Goal: Task Accomplishment & Management: Manage account settings

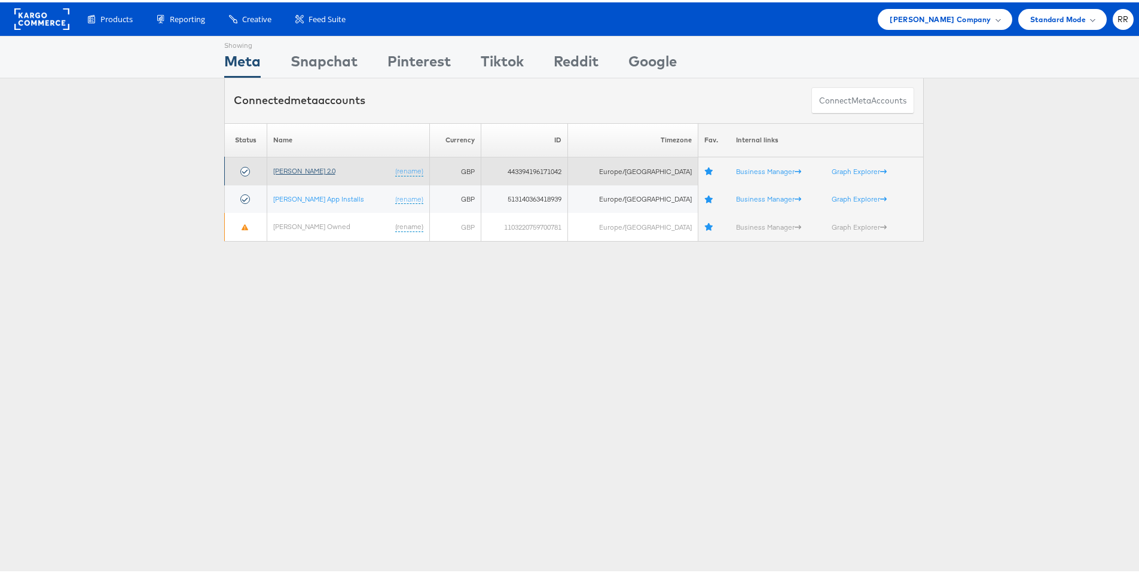
click at [309, 168] on link "John Lewis 2.0" at bounding box center [304, 168] width 62 height 9
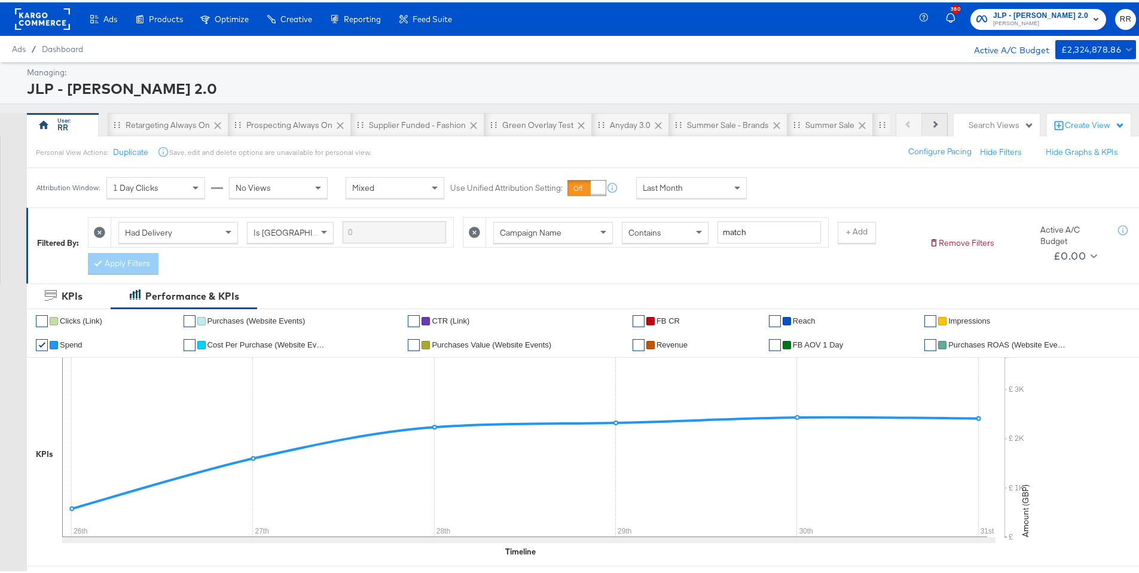
click at [922, 120] on button "Next" at bounding box center [935, 123] width 26 height 24
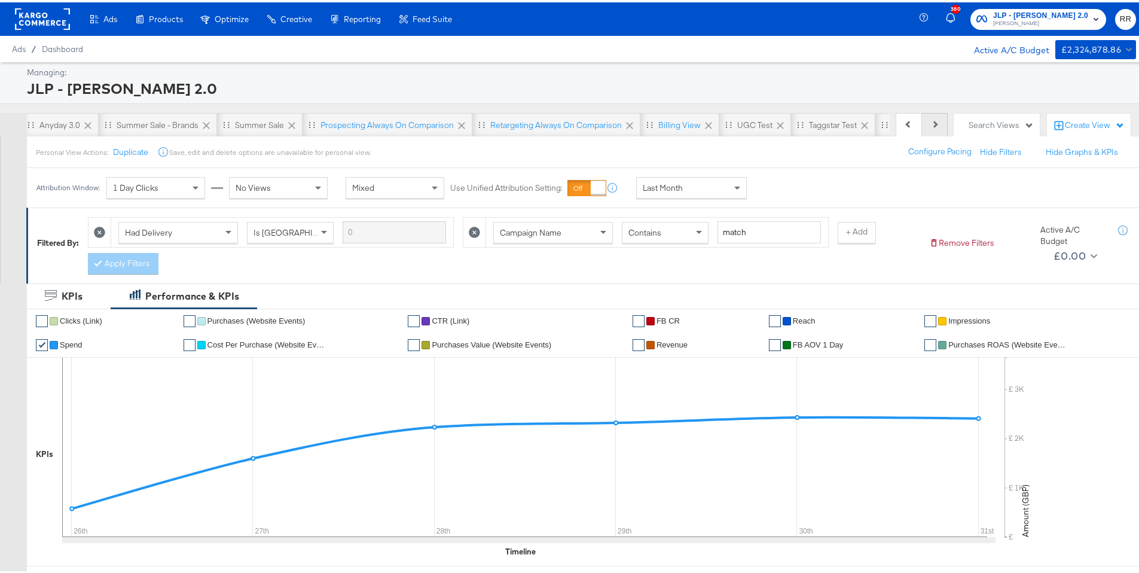
scroll to position [0, 587]
click at [922, 120] on button "Next" at bounding box center [935, 123] width 26 height 24
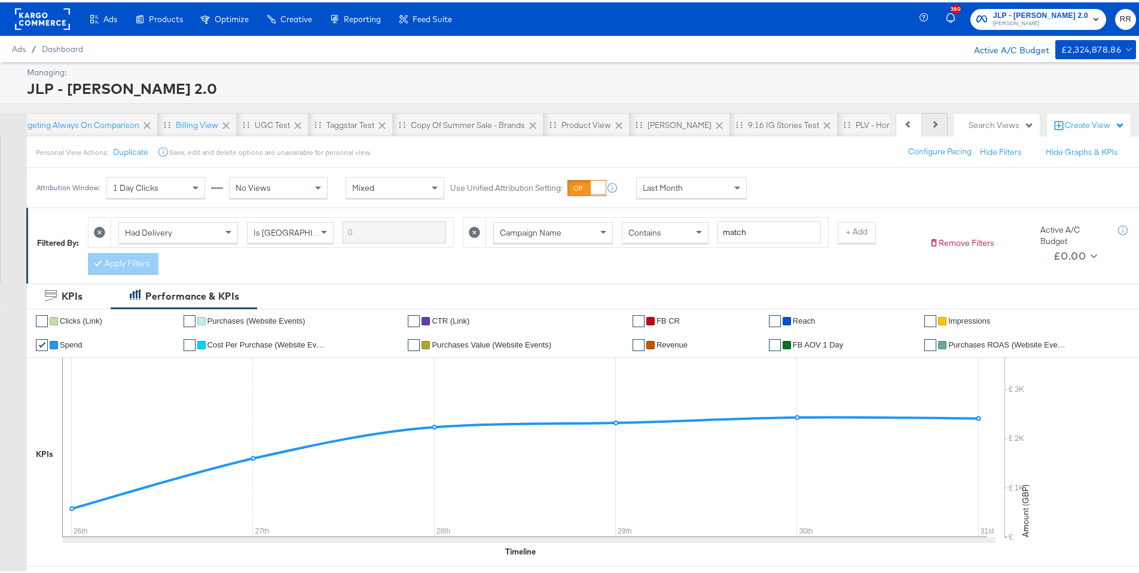
click at [922, 120] on button "Next" at bounding box center [935, 123] width 26 height 24
click at [536, 121] on div "[PERSON_NAME]" at bounding box center [560, 122] width 64 height 11
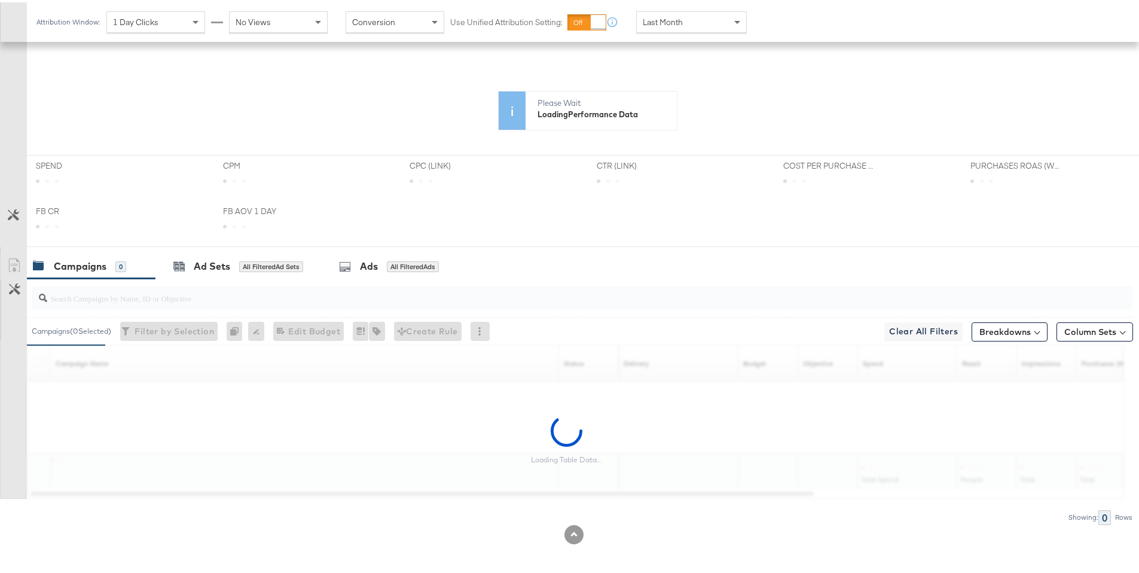
scroll to position [296, 0]
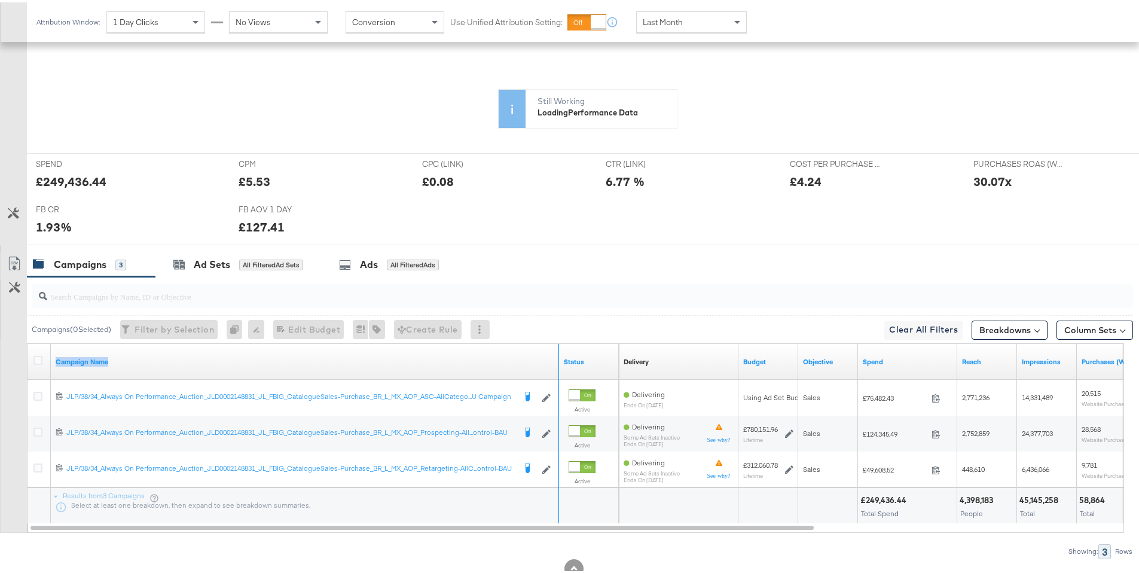
drag, startPoint x: 556, startPoint y: 360, endPoint x: 601, endPoint y: 353, distance: 45.4
click at [601, 353] on div "Campaign Name Status" at bounding box center [322, 359] width 591 height 36
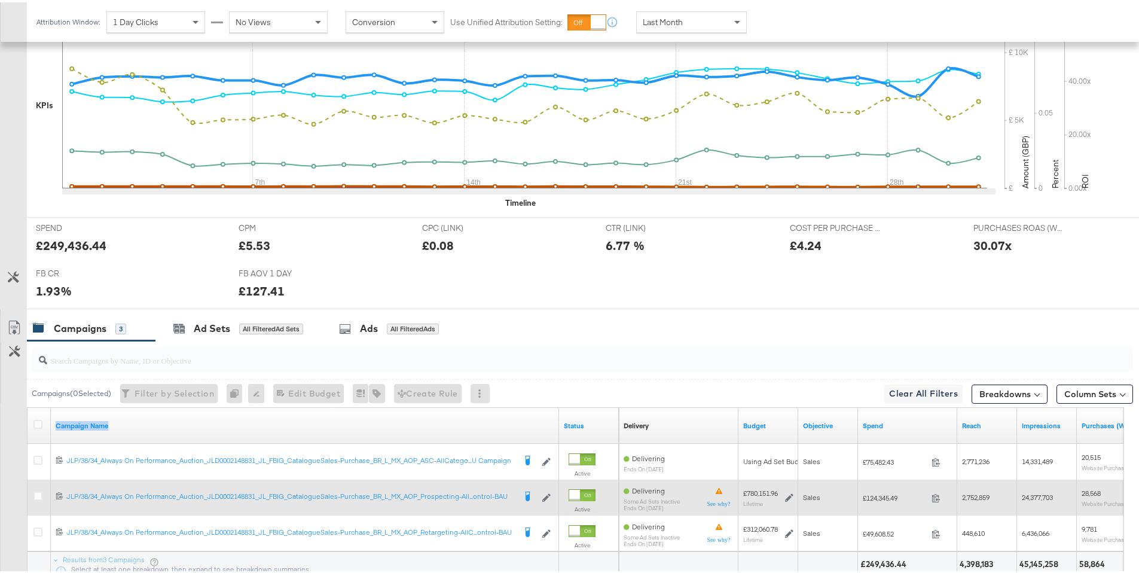
scroll to position [394, 0]
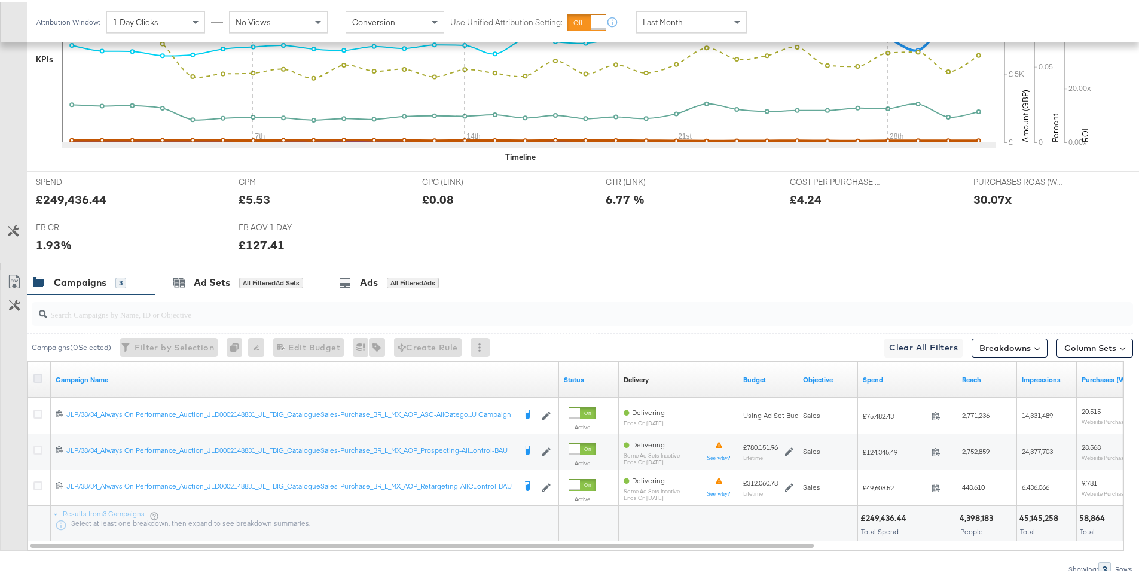
click at [40, 374] on icon at bounding box center [37, 375] width 9 height 9
click at [0, 0] on input "checkbox" at bounding box center [0, 0] width 0 height 0
click at [395, 283] on div "for 3 Campaigns" at bounding box center [411, 280] width 59 height 11
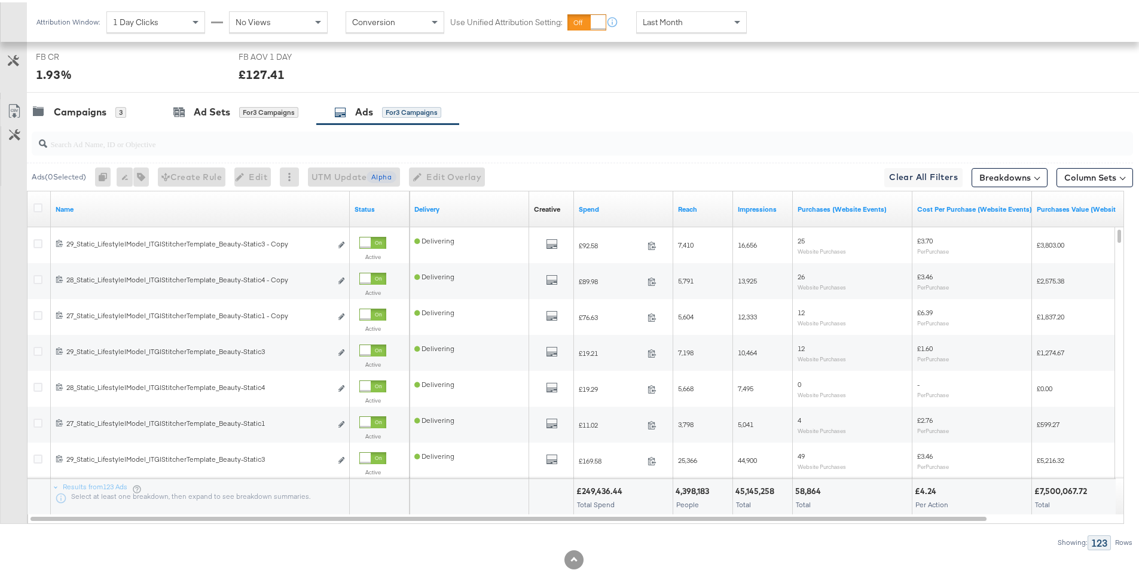
scroll to position [568, 0]
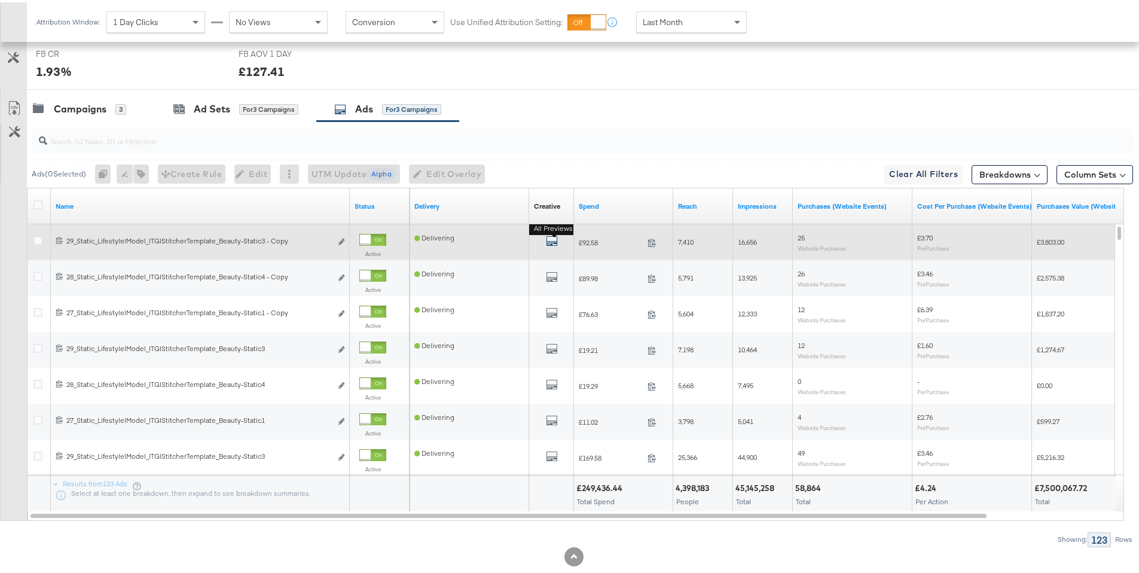
click at [556, 241] on icon "default" at bounding box center [552, 239] width 12 height 12
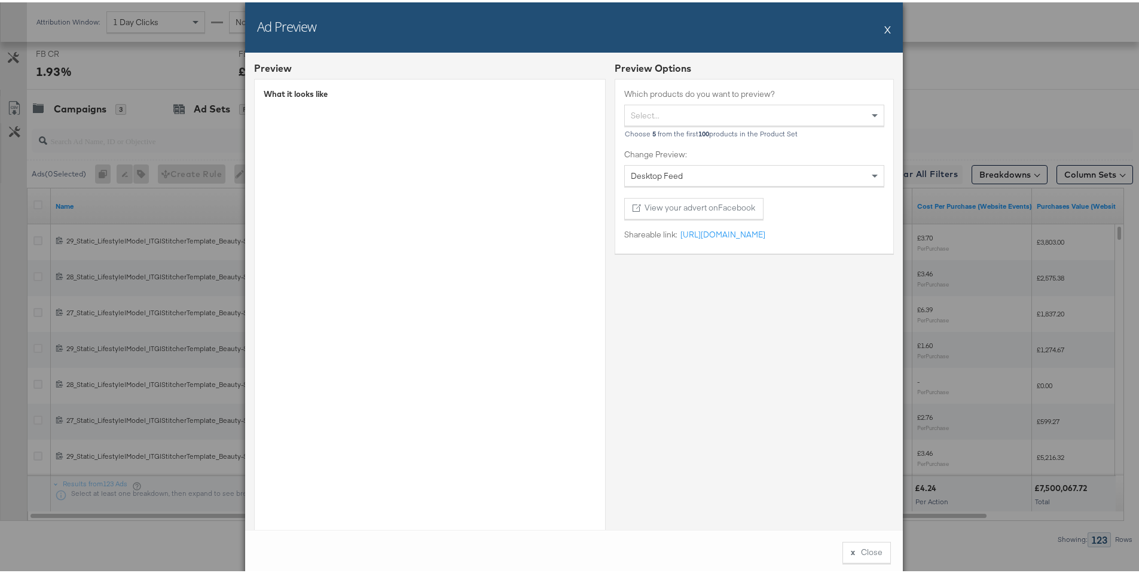
click at [884, 26] on button "X" at bounding box center [887, 27] width 7 height 24
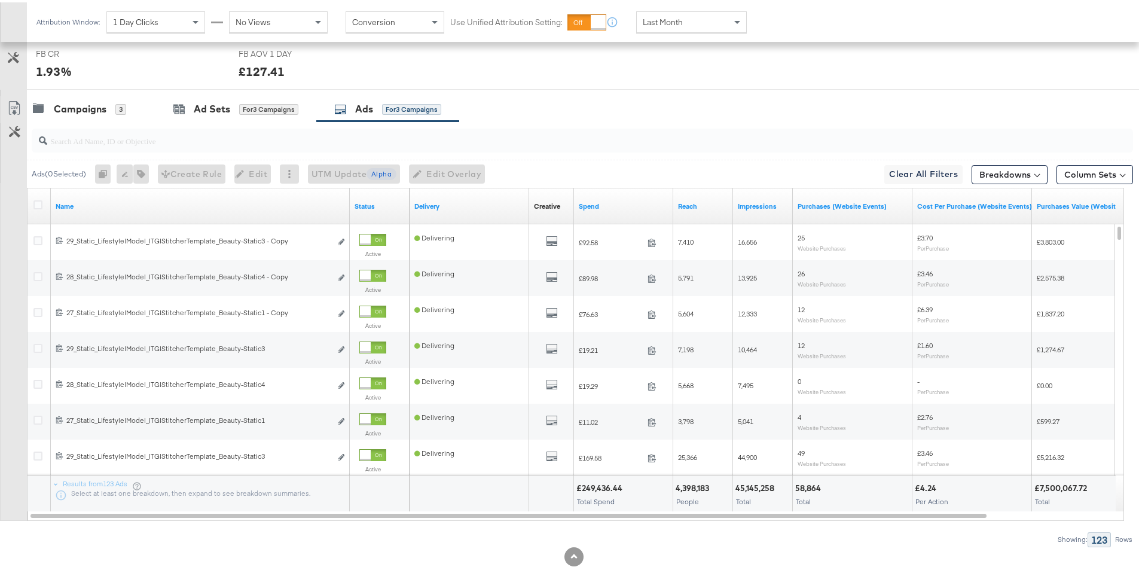
click at [36, 207] on div at bounding box center [39, 204] width 13 height 12
click at [40, 202] on icon at bounding box center [37, 202] width 9 height 9
click at [0, 0] on input "checkbox" at bounding box center [0, 0] width 0 height 0
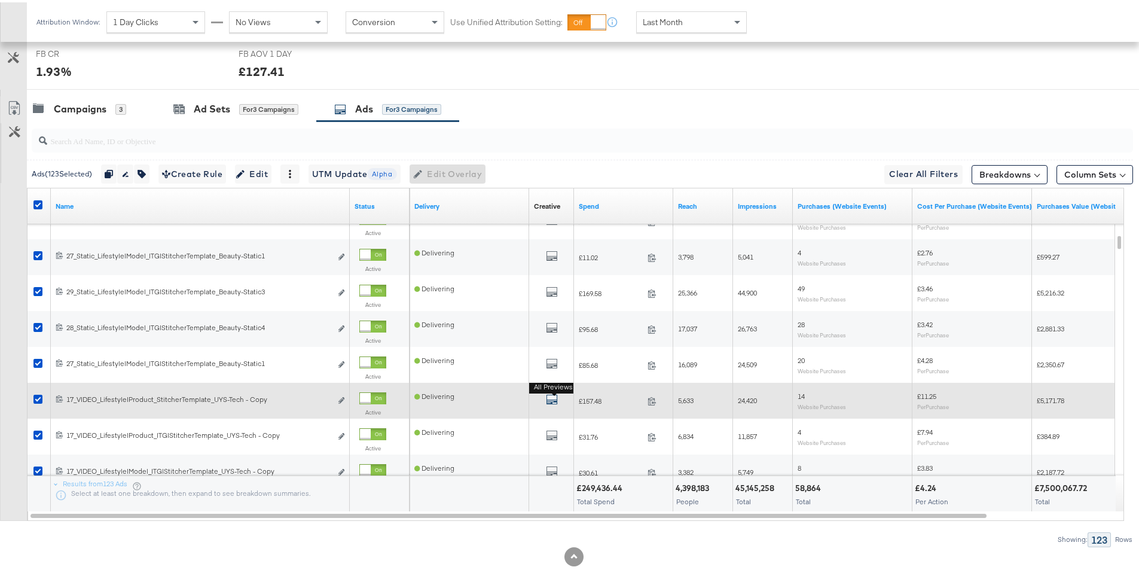
click at [552, 399] on icon "default" at bounding box center [552, 397] width 12 height 12
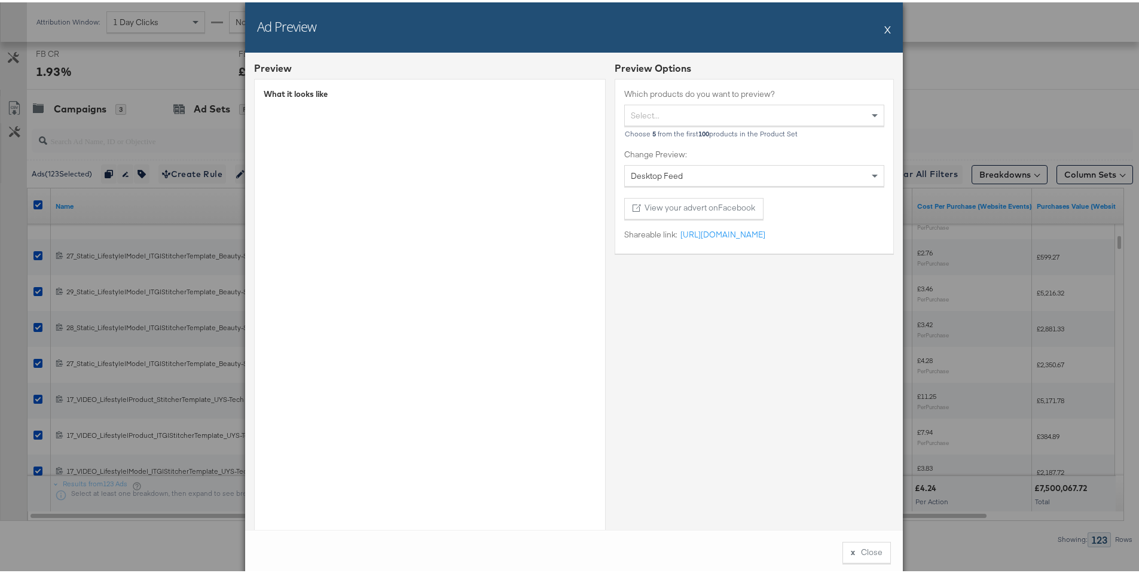
click at [885, 28] on button "X" at bounding box center [887, 27] width 7 height 24
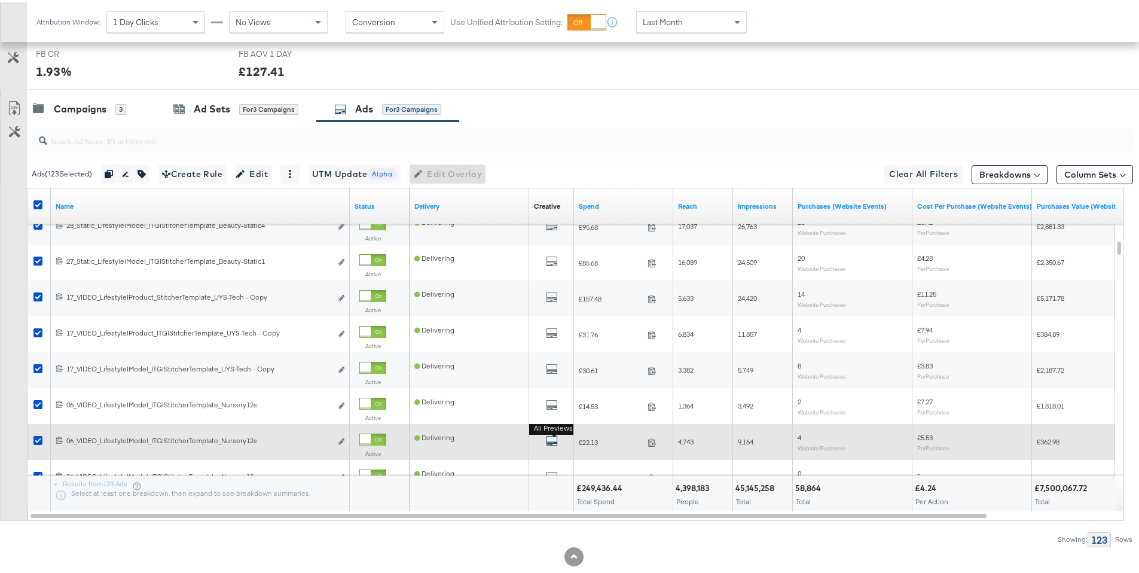
click at [553, 439] on icon "default" at bounding box center [552, 438] width 12 height 12
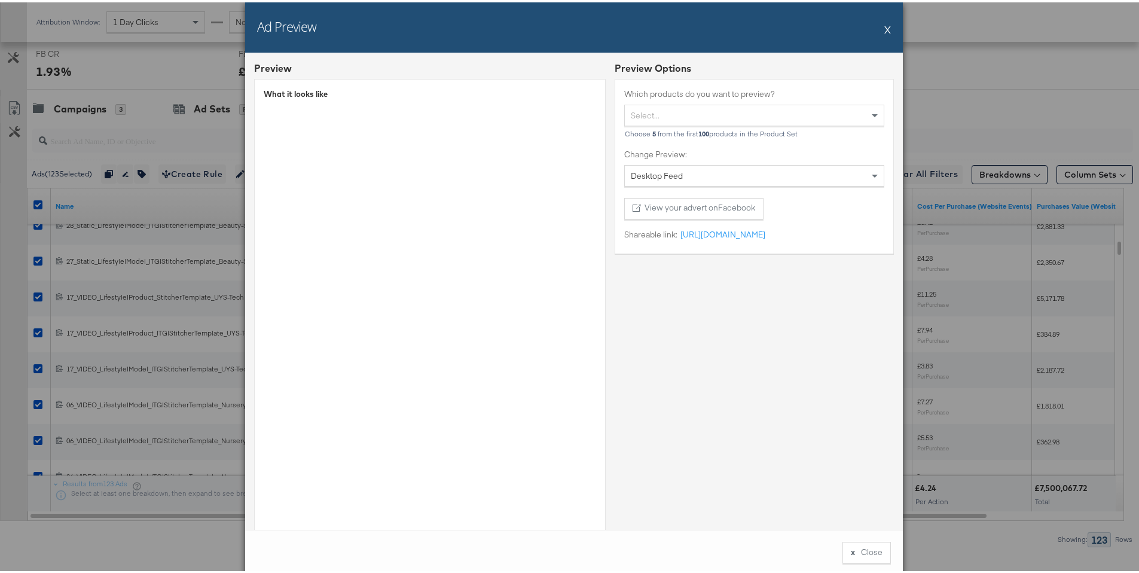
click at [884, 30] on button "X" at bounding box center [887, 27] width 7 height 24
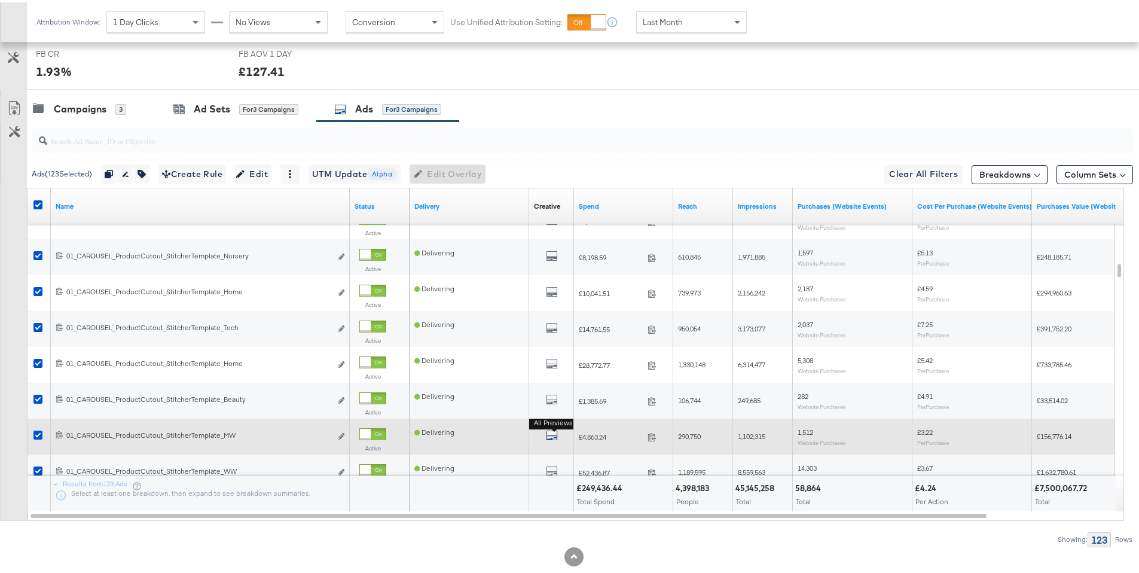
click at [553, 435] on icon "default" at bounding box center [552, 433] width 12 height 12
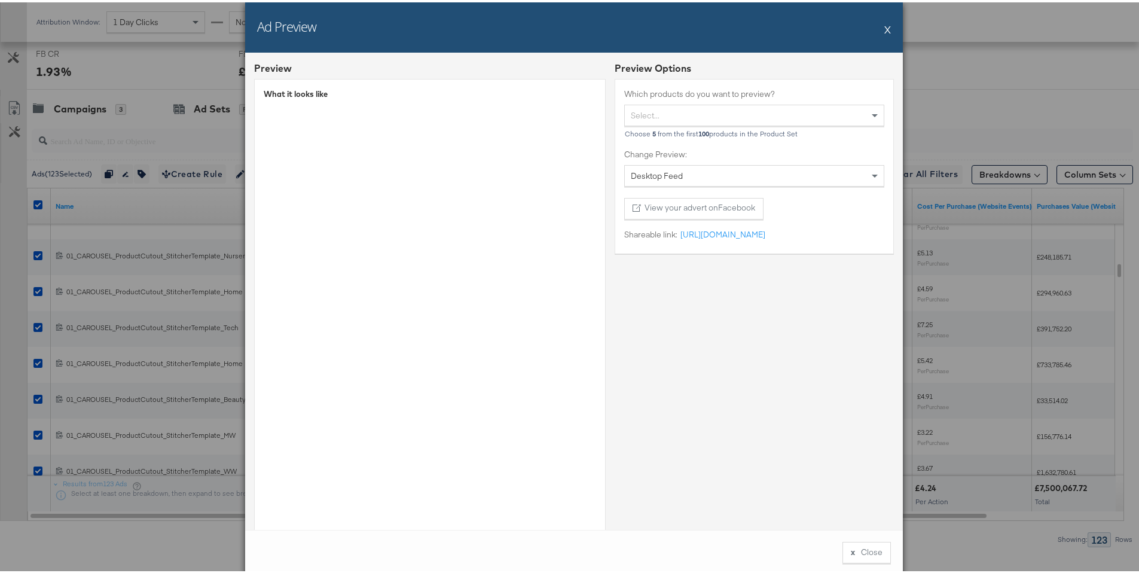
click at [884, 26] on button "X" at bounding box center [887, 27] width 7 height 24
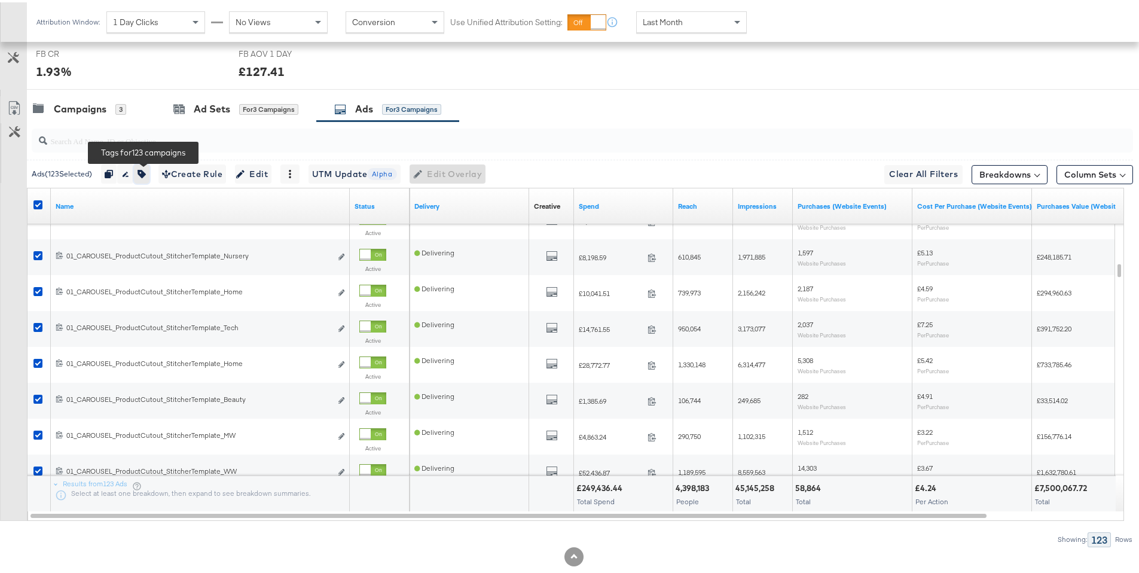
click at [149, 167] on button "button" at bounding box center [142, 171] width 16 height 19
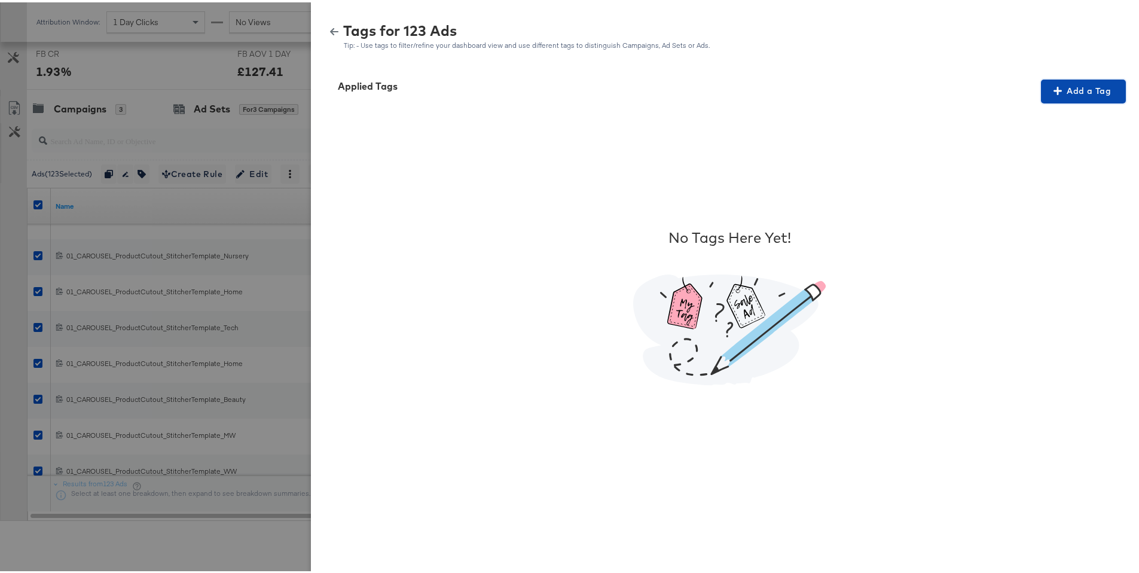
click at [1094, 91] on span "Add a Tag" at bounding box center [1082, 88] width 75 height 15
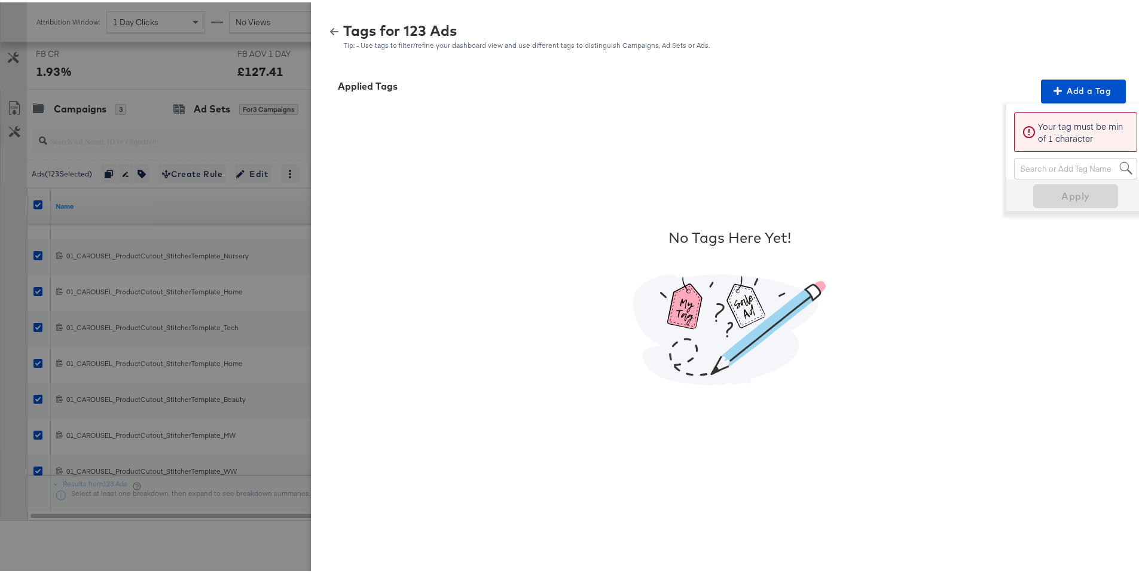
click at [1056, 166] on div "Search or Add Tag Name" at bounding box center [1075, 166] width 122 height 20
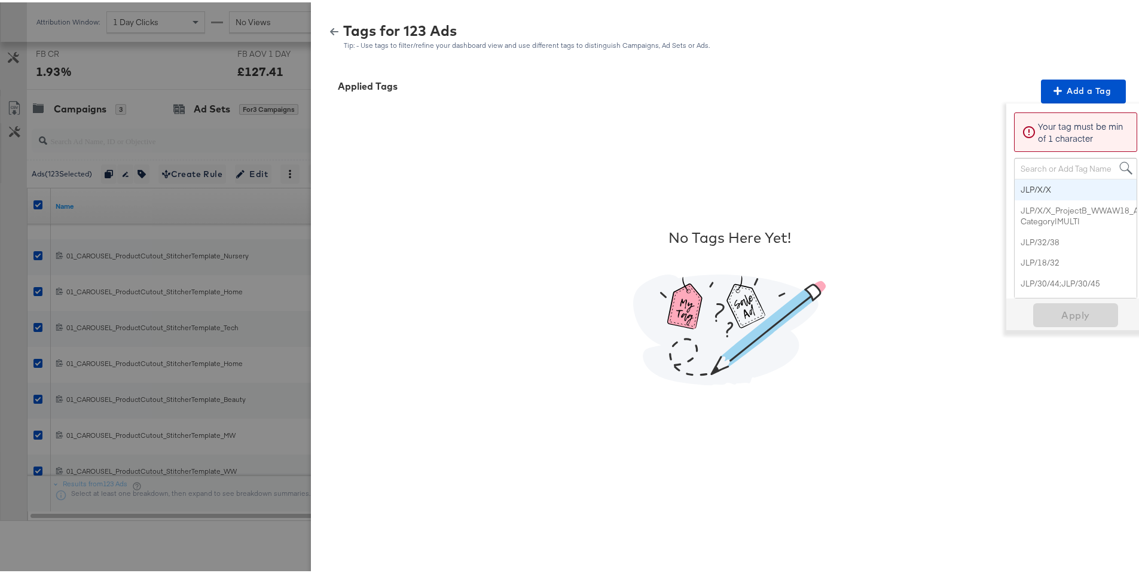
paste input "Price Strike + Free Shipping"
type input "Price Strike + Free Shipping"
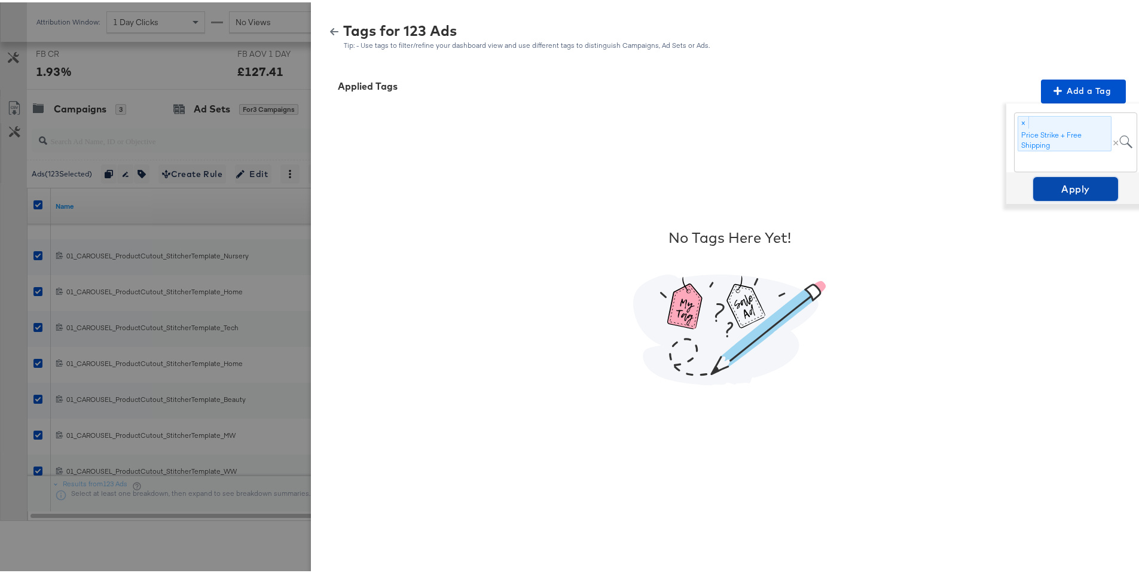
click at [1070, 189] on span "Apply" at bounding box center [1075, 186] width 75 height 17
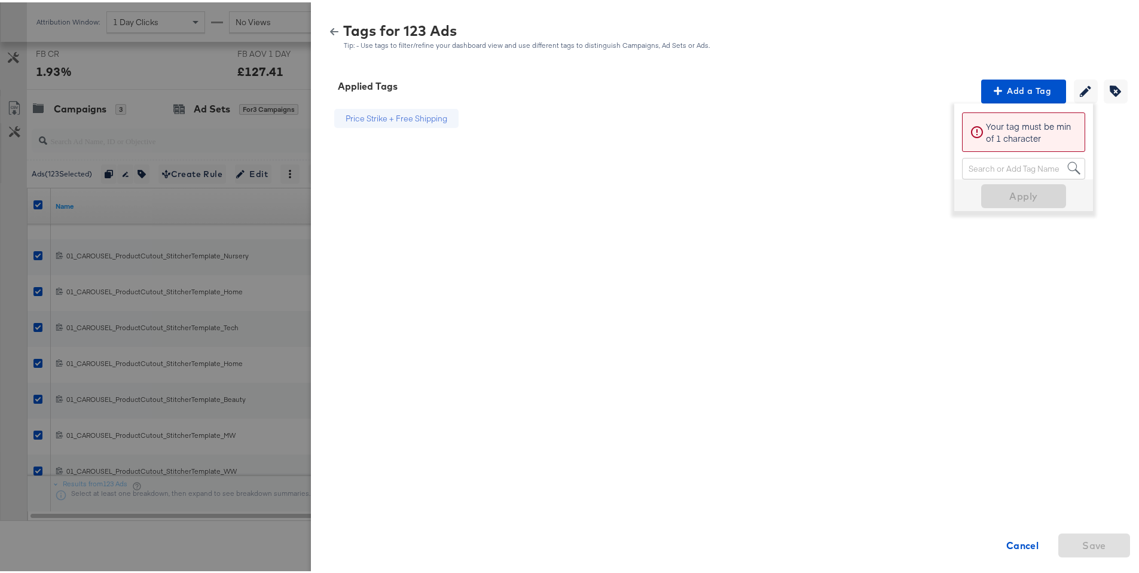
click at [330, 25] on icon "button" at bounding box center [334, 29] width 8 height 8
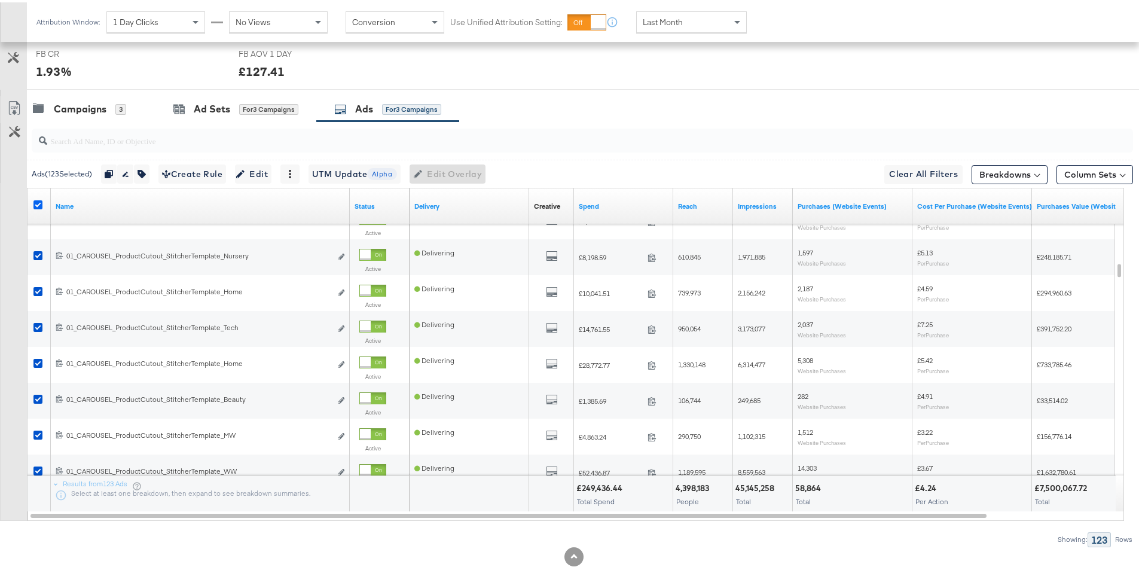
click at [39, 200] on icon at bounding box center [37, 202] width 9 height 9
click at [0, 0] on input "checkbox" at bounding box center [0, 0] width 0 height 0
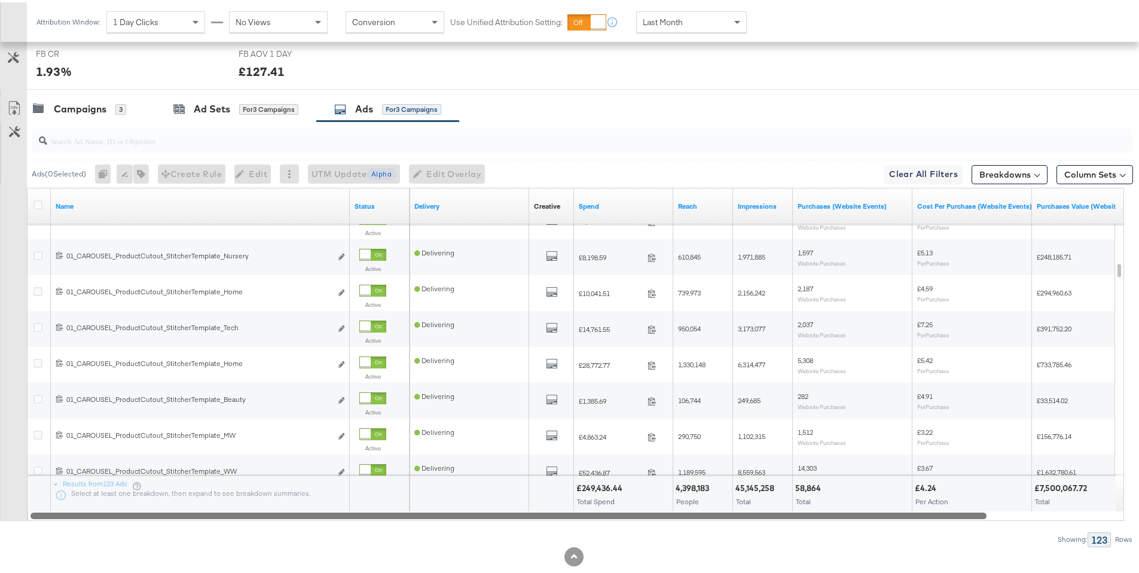
drag, startPoint x: 833, startPoint y: 510, endPoint x: 601, endPoint y: 529, distance: 232.7
click at [605, 530] on div "Ads ( 0 Selected) 0 Rename 0 ads Tags for 0 campaigns Create Rule Edit 0 ads Ed…" at bounding box center [566, 331] width 1133 height 425
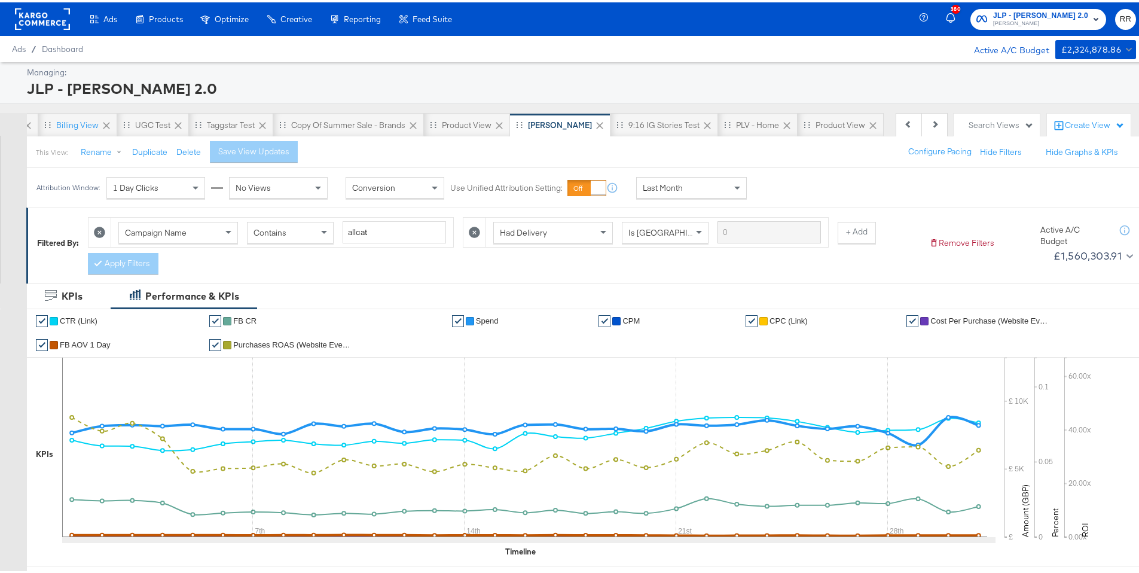
scroll to position [17, 0]
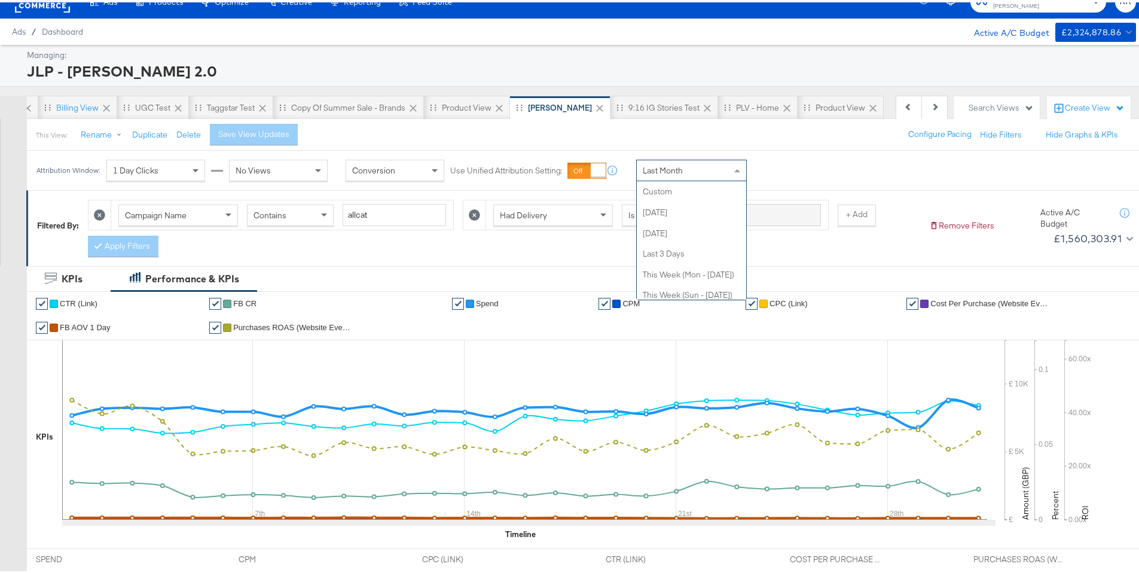
click at [658, 170] on span "Last Month" at bounding box center [663, 168] width 40 height 11
click at [488, 277] on div "KPIs Performance & KPIs" at bounding box center [574, 276] width 1148 height 25
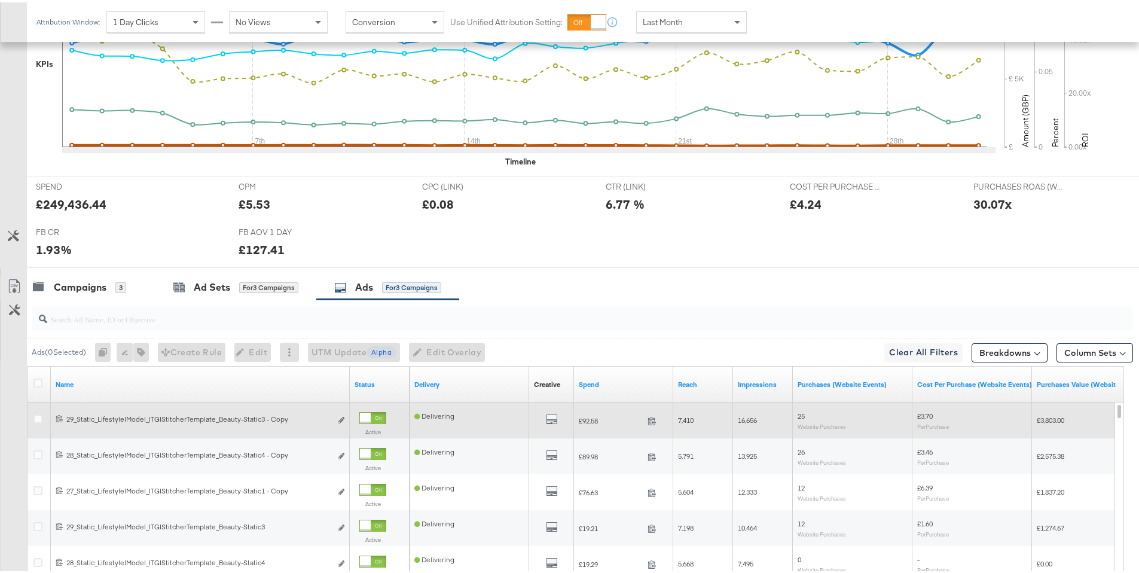
scroll to position [519, 0]
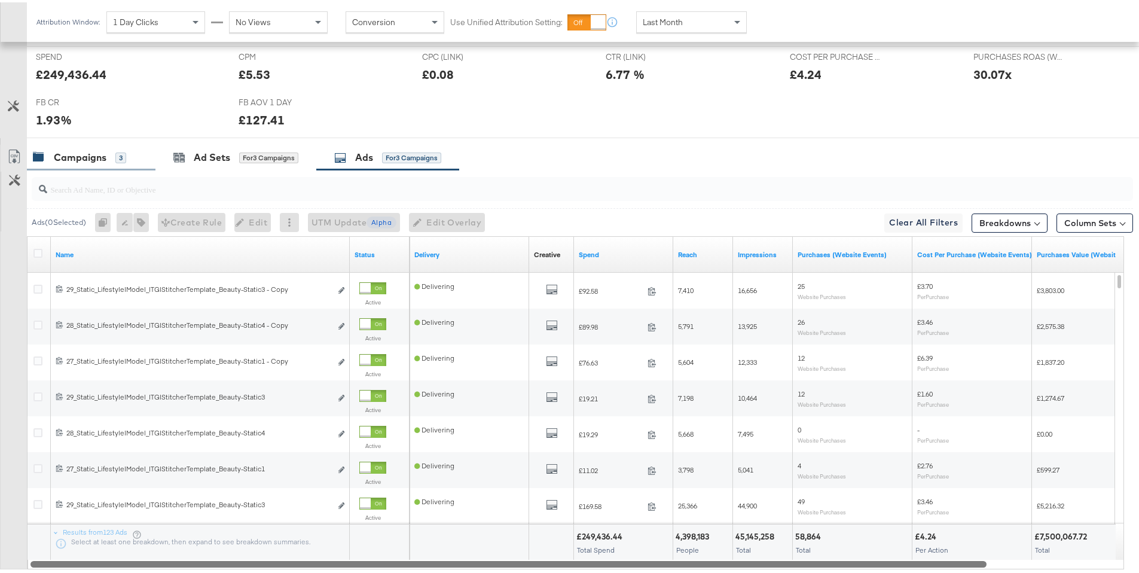
click at [66, 159] on div "Campaigns" at bounding box center [80, 155] width 53 height 14
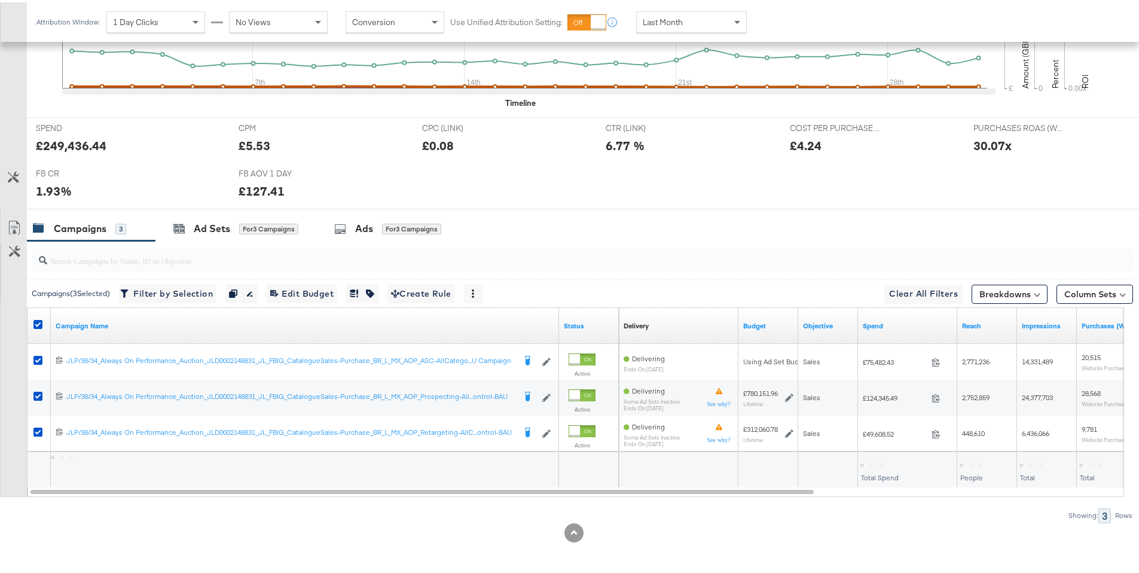
scroll to position [448, 0]
drag, startPoint x: 556, startPoint y: 323, endPoint x: 660, endPoint y: 321, distance: 104.0
click at [27, 305] on div "Campaign Name Status Delivery Sorting Unavailable Budget Objective Spend Reach …" at bounding box center [27, 305] width 0 height 0
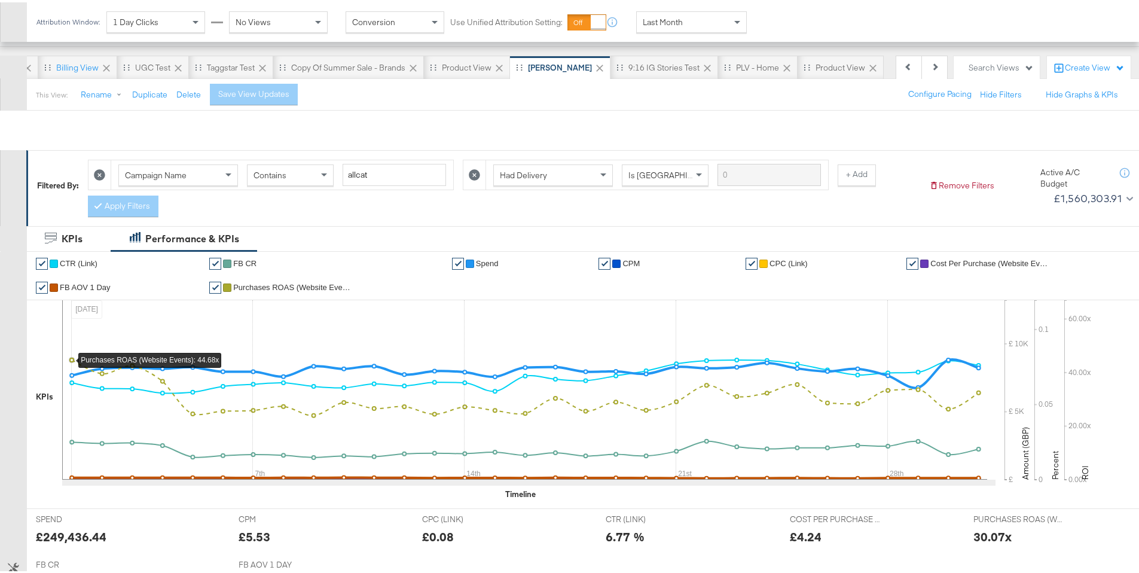
scroll to position [0, 0]
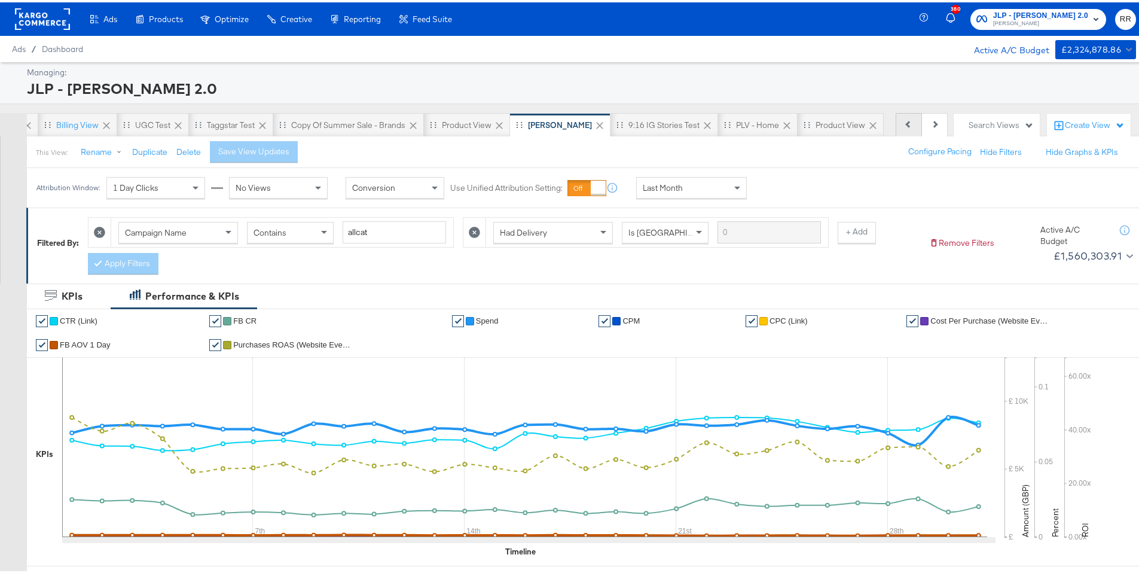
click at [907, 124] on button "Previous" at bounding box center [908, 123] width 26 height 24
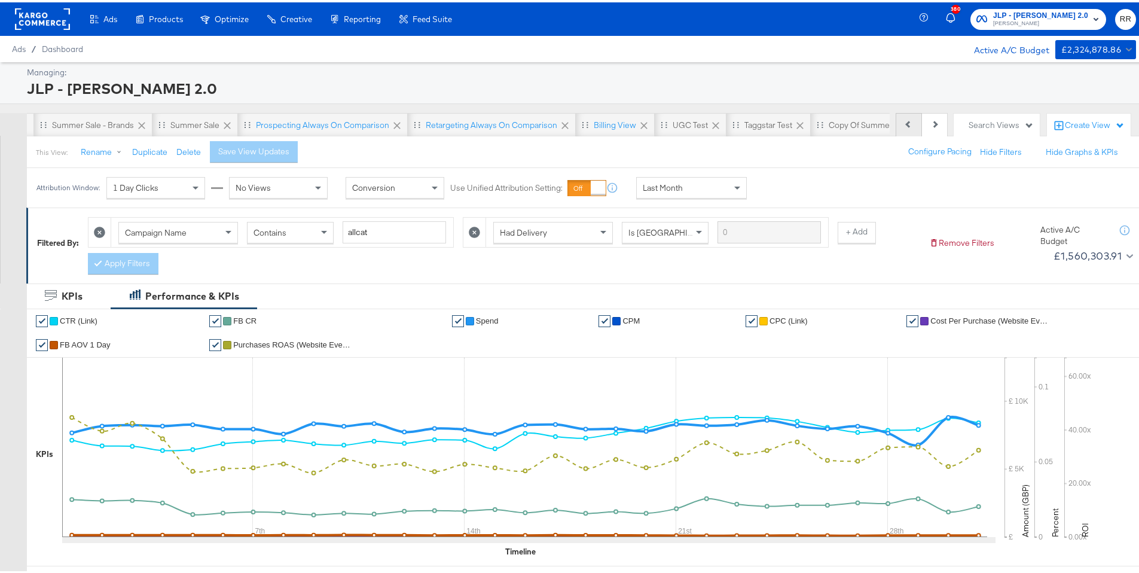
click at [907, 124] on button "Previous" at bounding box center [908, 123] width 26 height 24
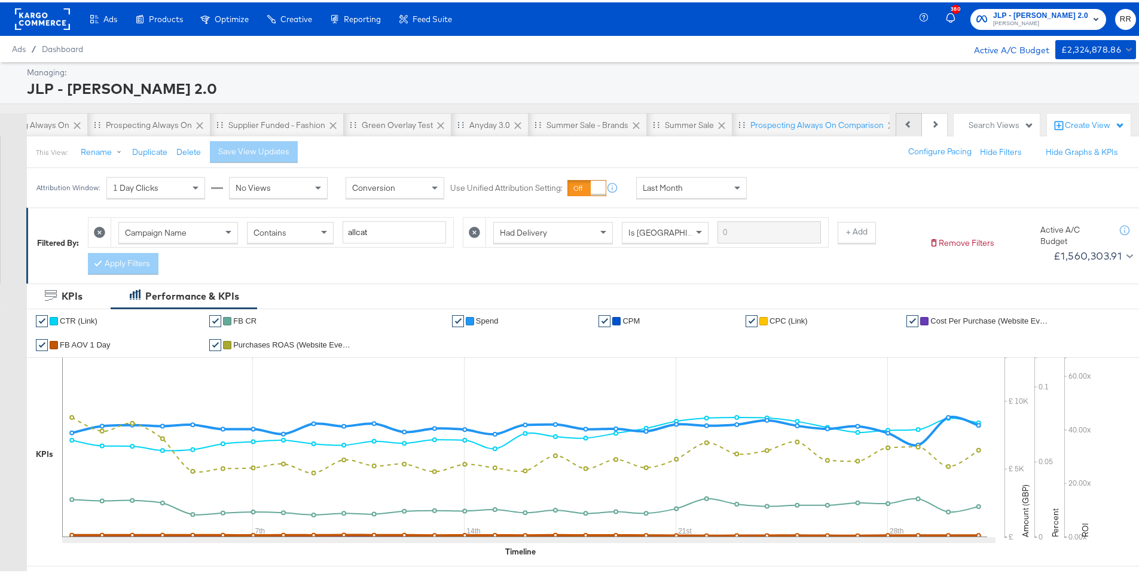
scroll to position [0, 17]
click at [907, 124] on button "Previous" at bounding box center [908, 123] width 26 height 24
click at [907, 124] on div "Previous Next" at bounding box center [921, 123] width 52 height 24
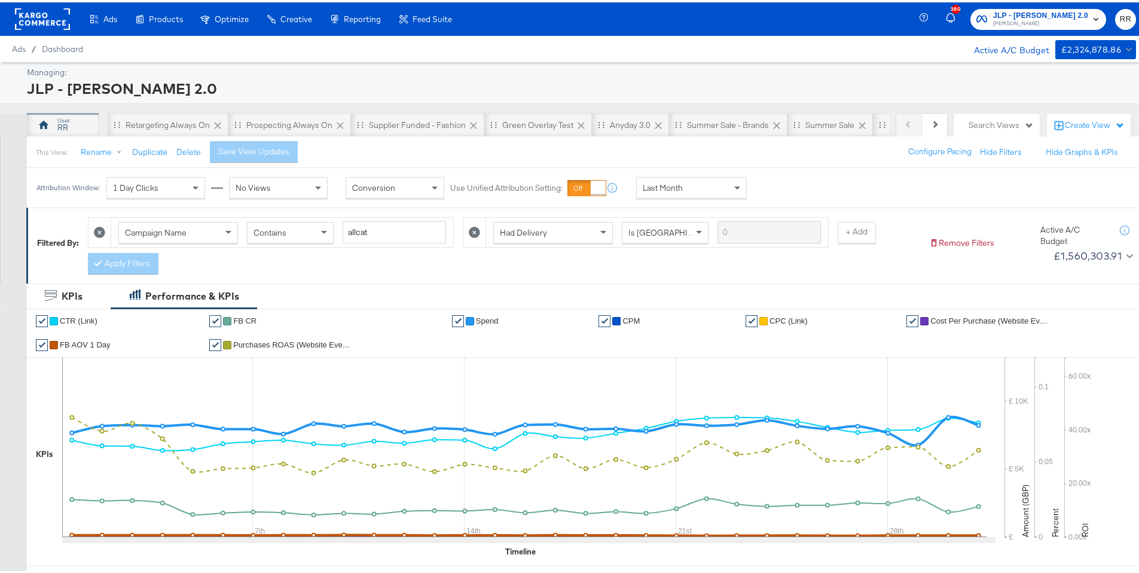
click at [69, 125] on div "RR" at bounding box center [63, 123] width 72 height 24
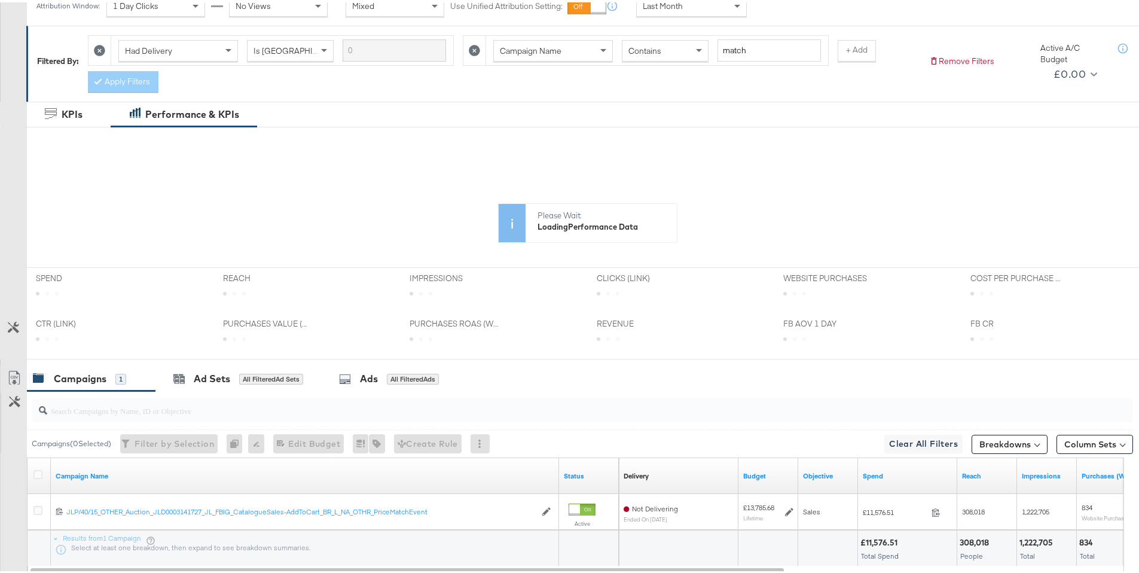
scroll to position [260, 0]
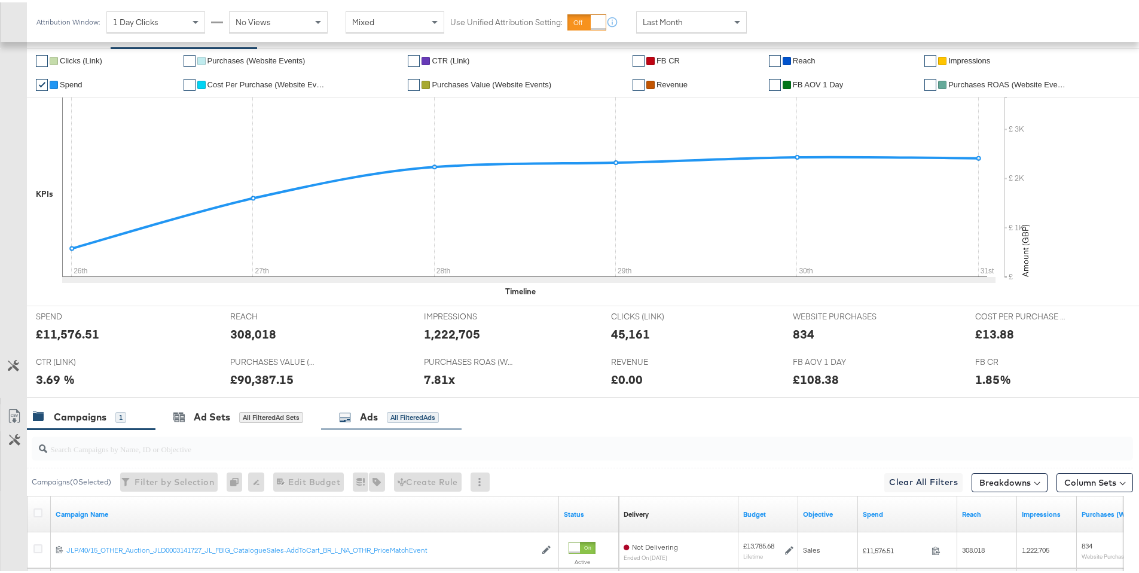
click at [378, 416] on div "Ads" at bounding box center [369, 415] width 18 height 14
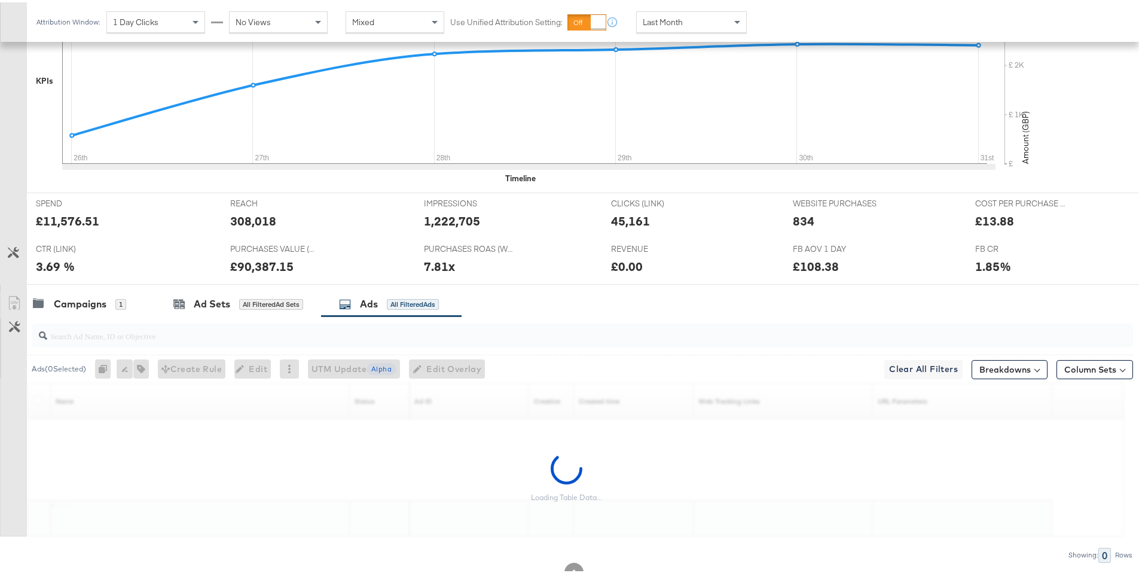
scroll to position [377, 0]
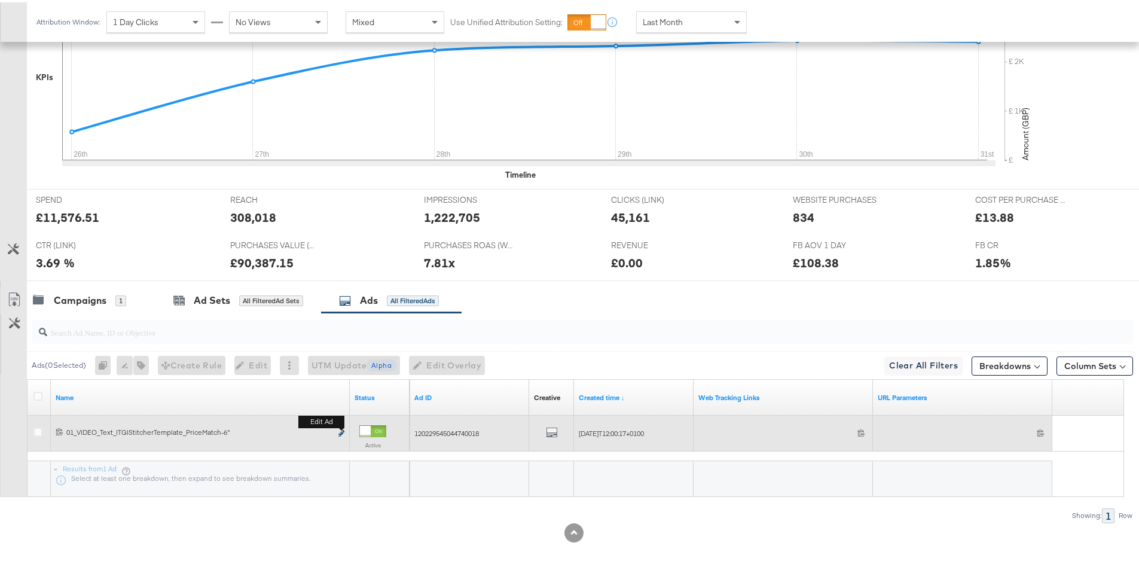
click at [339, 430] on icon "link" at bounding box center [341, 430] width 6 height 7
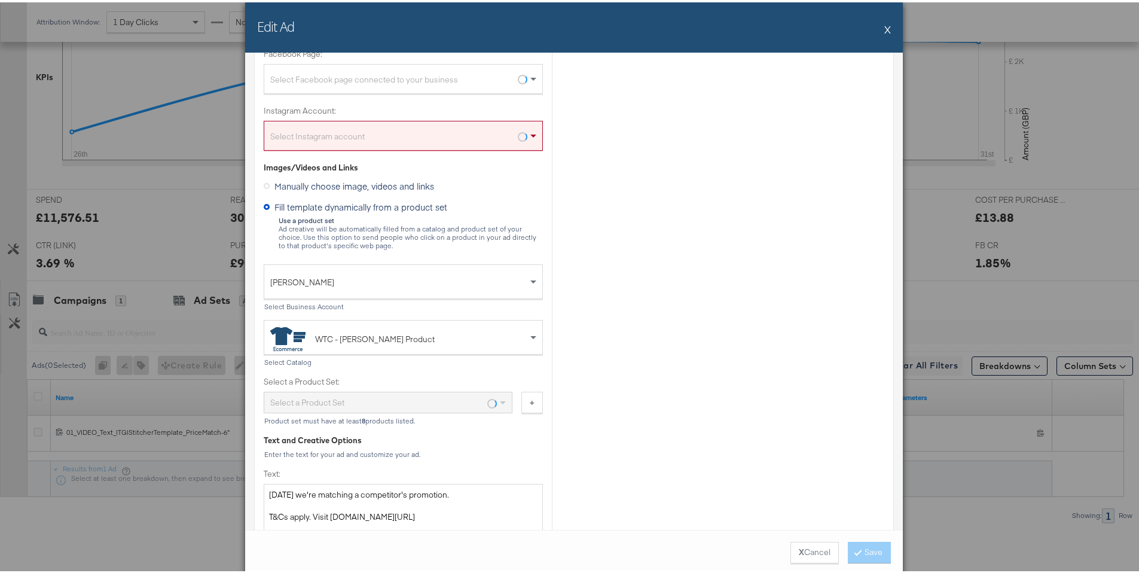
scroll to position [201, 0]
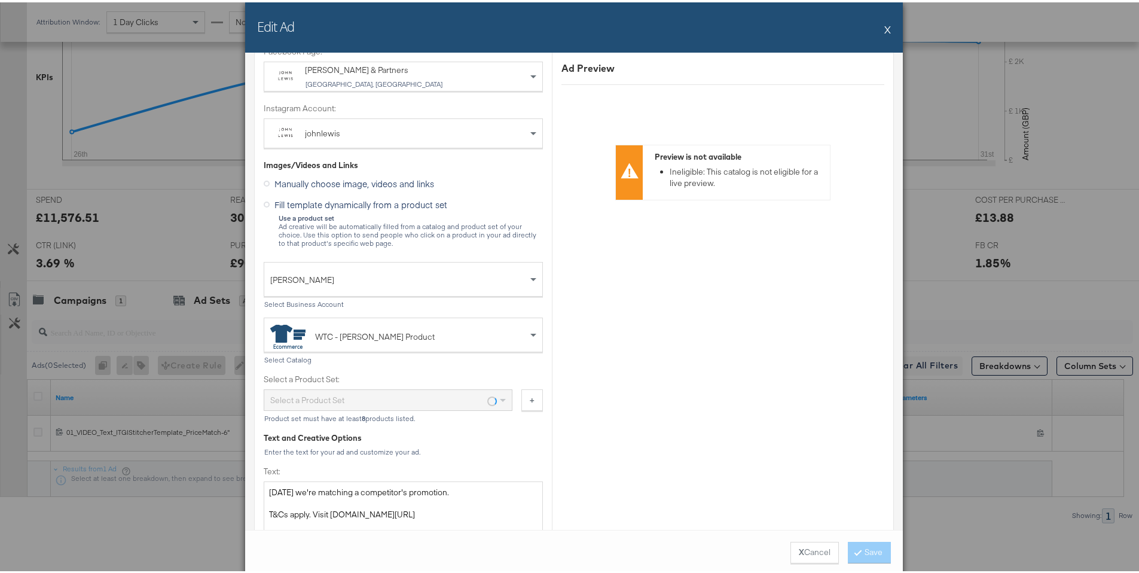
click at [884, 29] on button "X" at bounding box center [887, 27] width 7 height 24
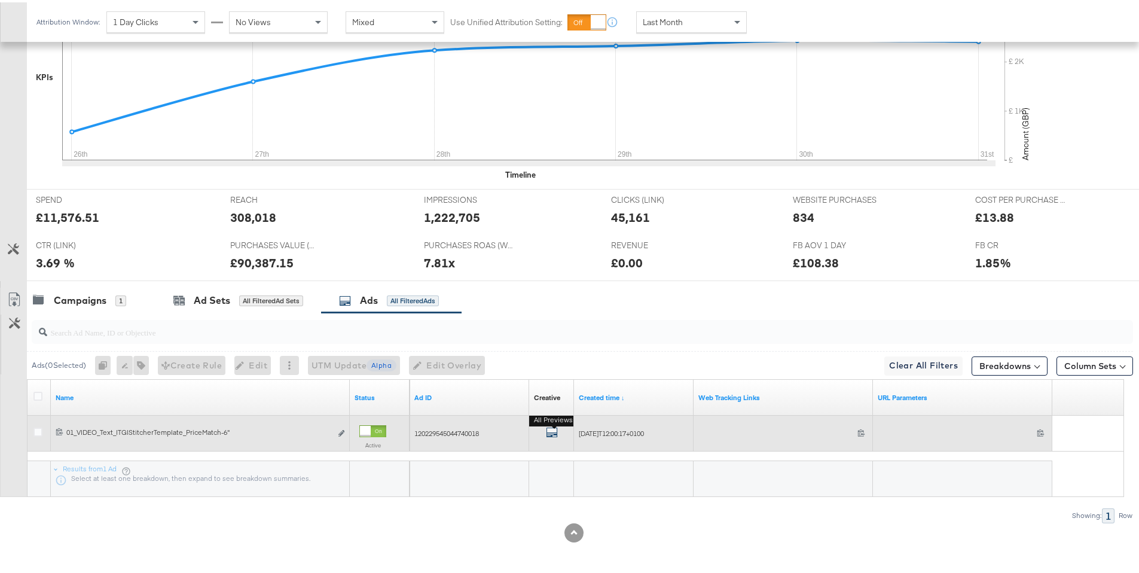
click at [555, 427] on icon "default" at bounding box center [552, 430] width 12 height 12
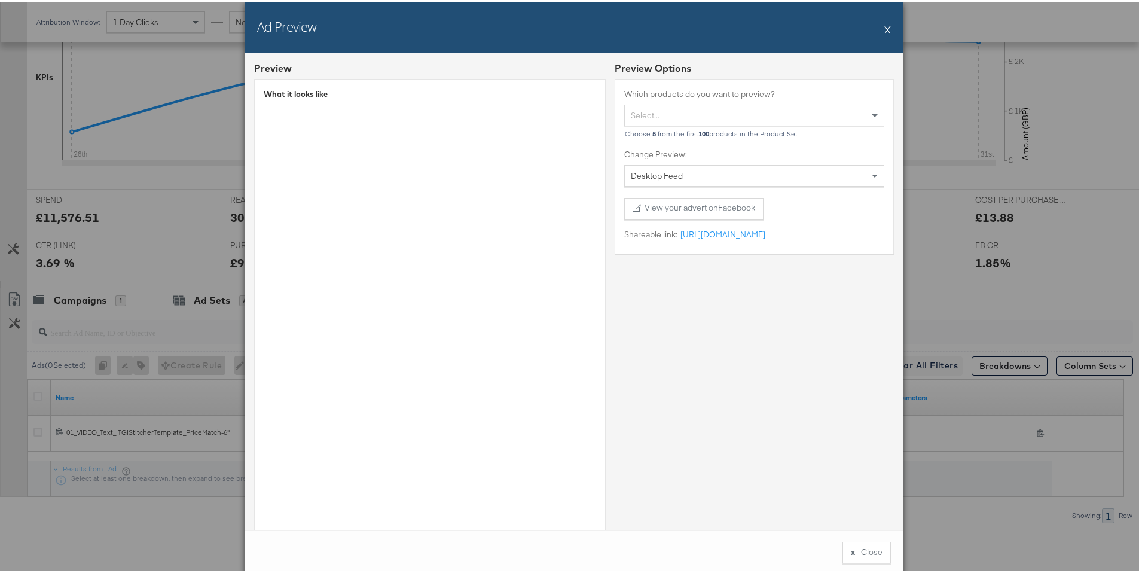
click at [884, 27] on button "X" at bounding box center [887, 27] width 7 height 24
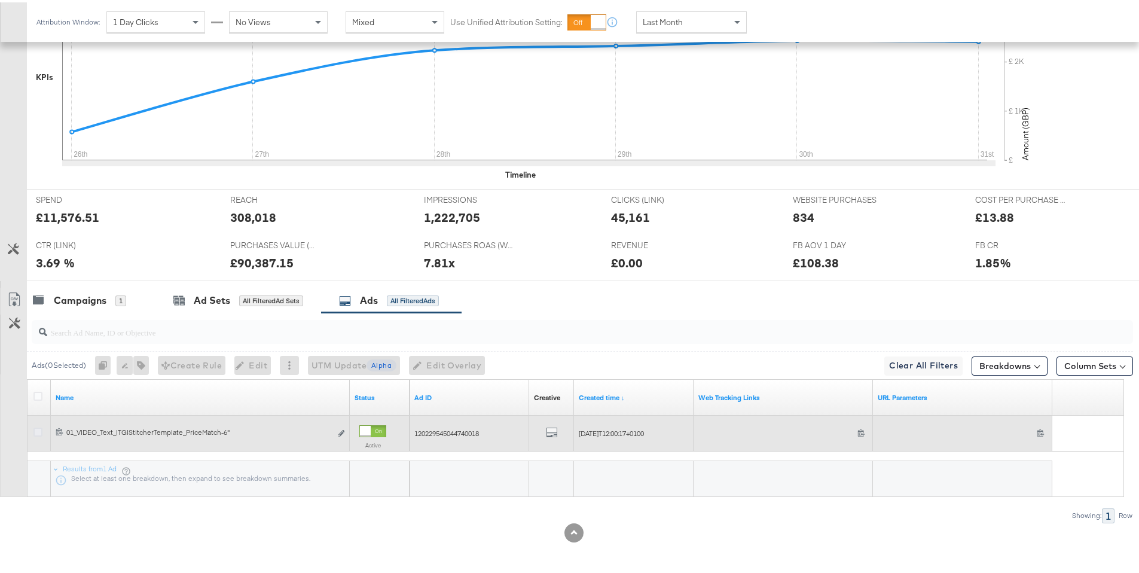
click at [37, 430] on icon at bounding box center [37, 429] width 9 height 9
click at [0, 0] on input "checkbox" at bounding box center [0, 0] width 0 height 0
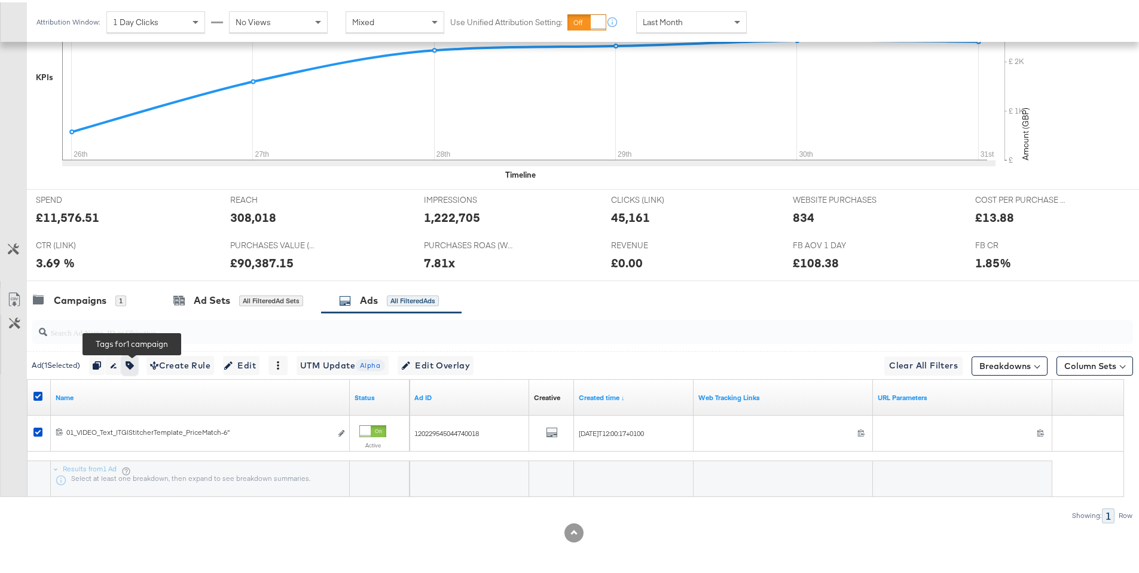
click at [137, 366] on button "button" at bounding box center [130, 362] width 16 height 19
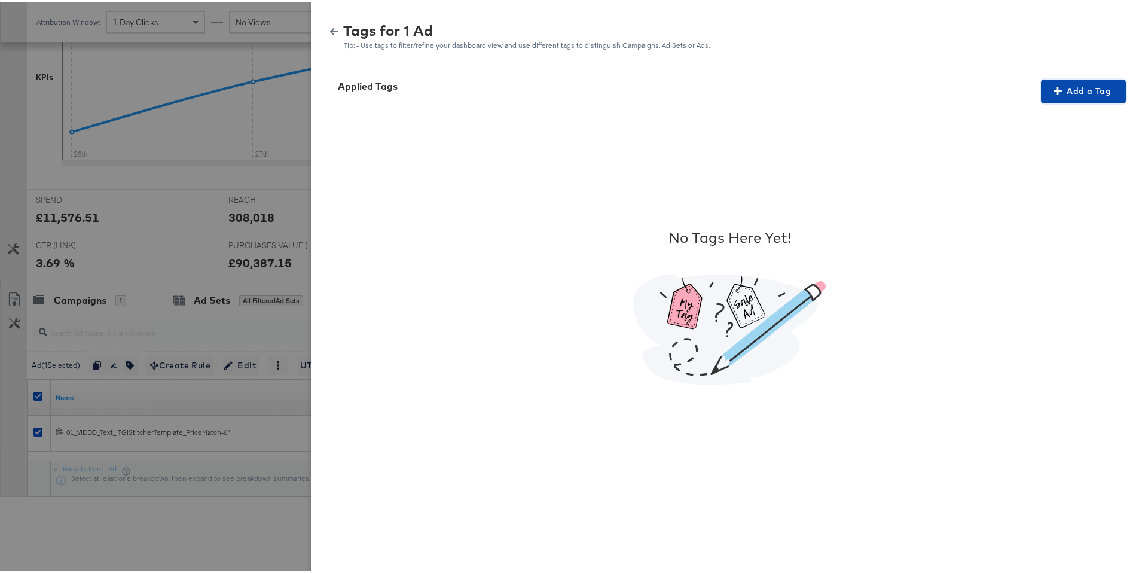
click at [1063, 84] on span "Add a Tag" at bounding box center [1082, 88] width 75 height 15
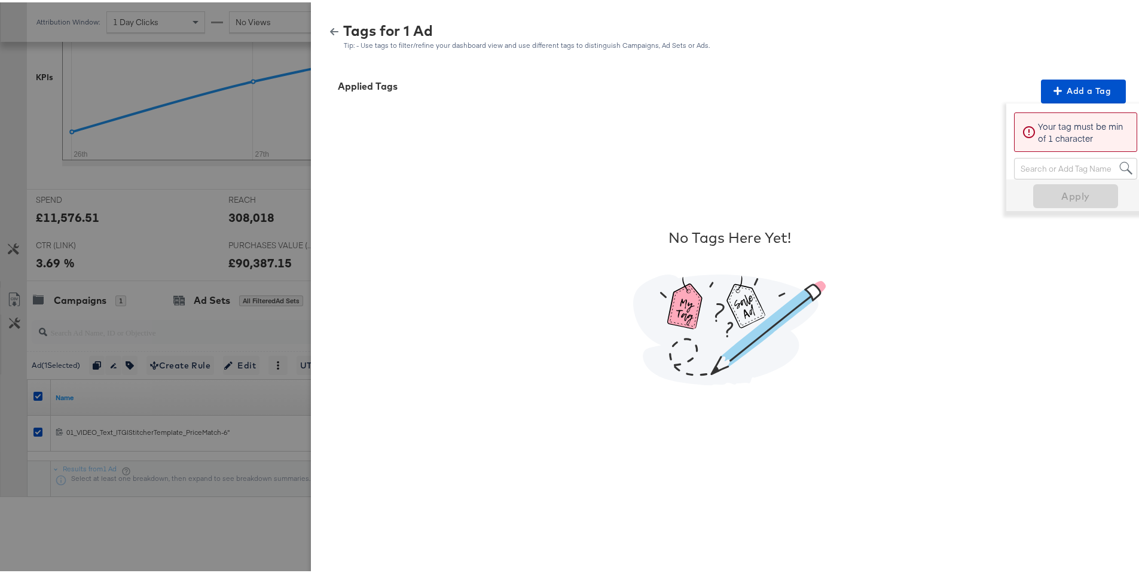
click at [1050, 169] on div "Search or Add Tag Name" at bounding box center [1075, 166] width 122 height 20
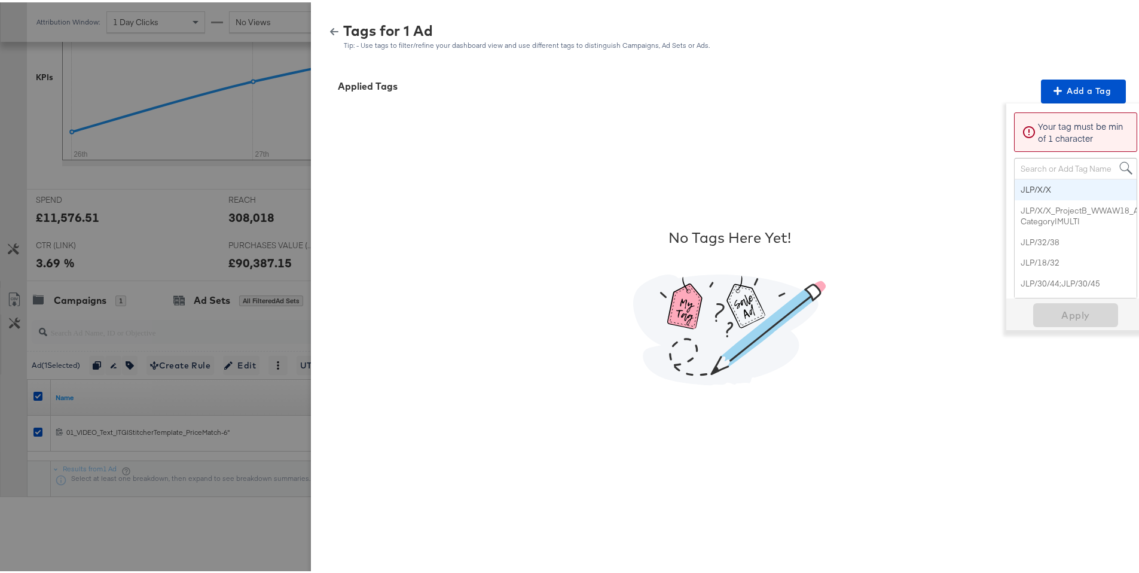
paste input "Logo + Price"
type input "Logo + Price"
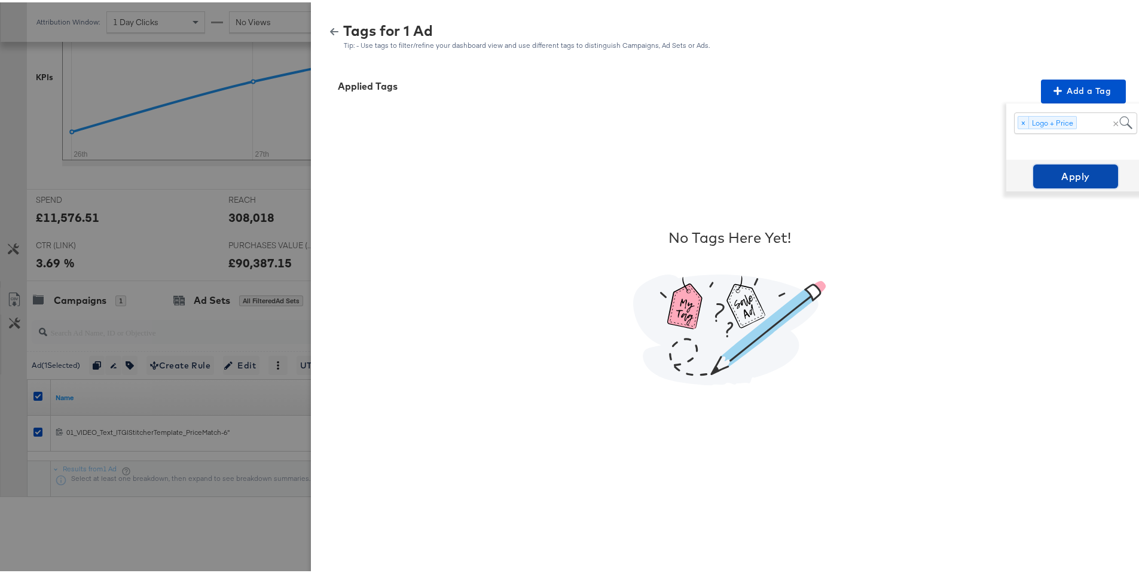
click at [1070, 175] on span "Apply" at bounding box center [1075, 174] width 75 height 17
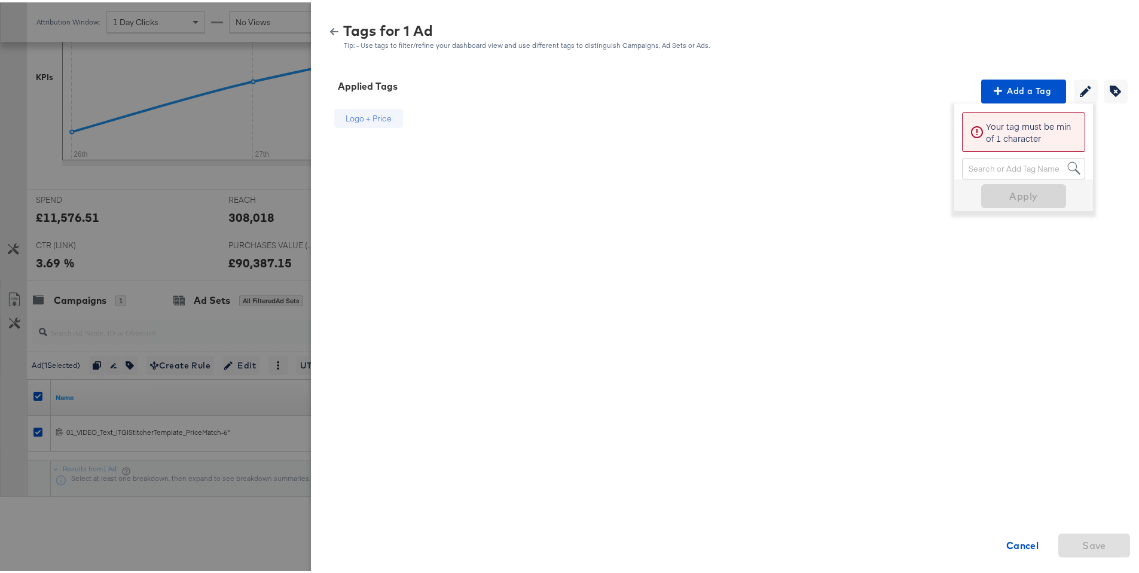
click at [330, 30] on icon "button" at bounding box center [334, 29] width 8 height 8
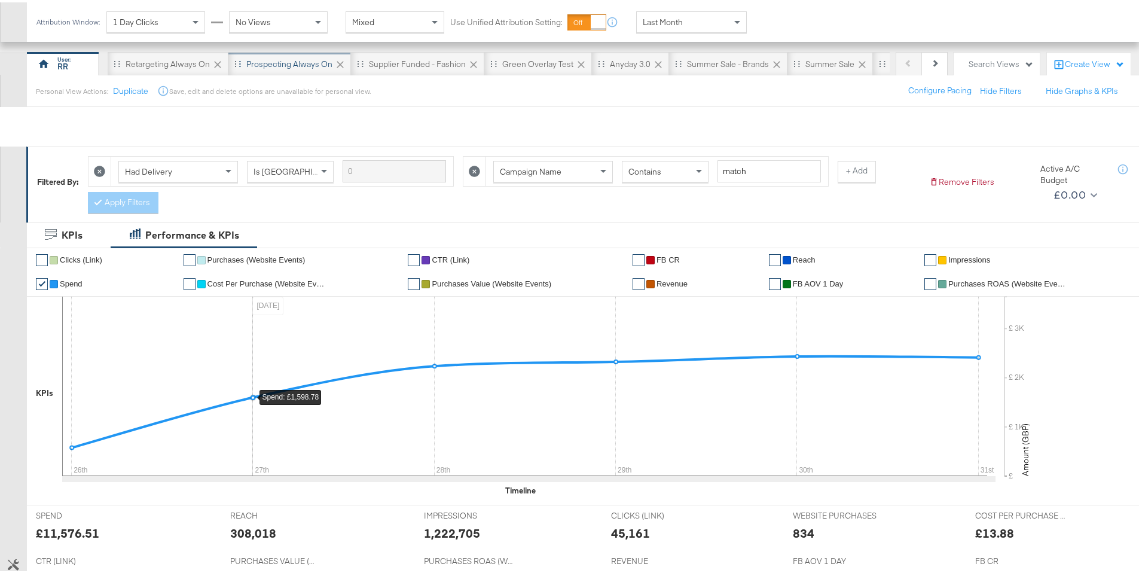
scroll to position [0, 0]
